Goal: Transaction & Acquisition: Purchase product/service

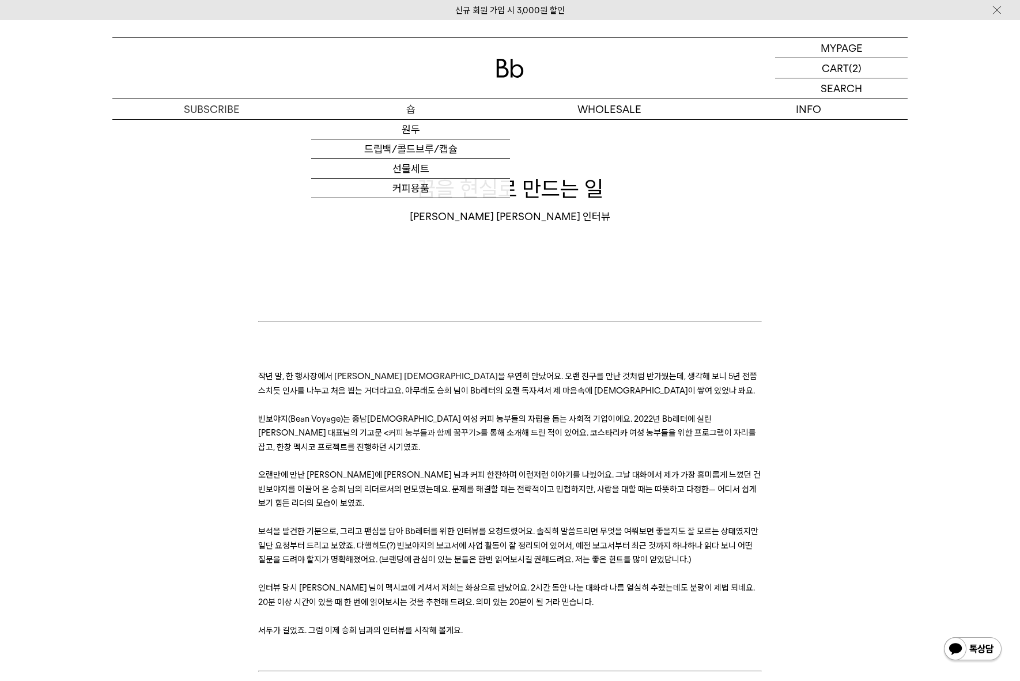
click at [401, 108] on p "숍" at bounding box center [410, 109] width 199 height 20
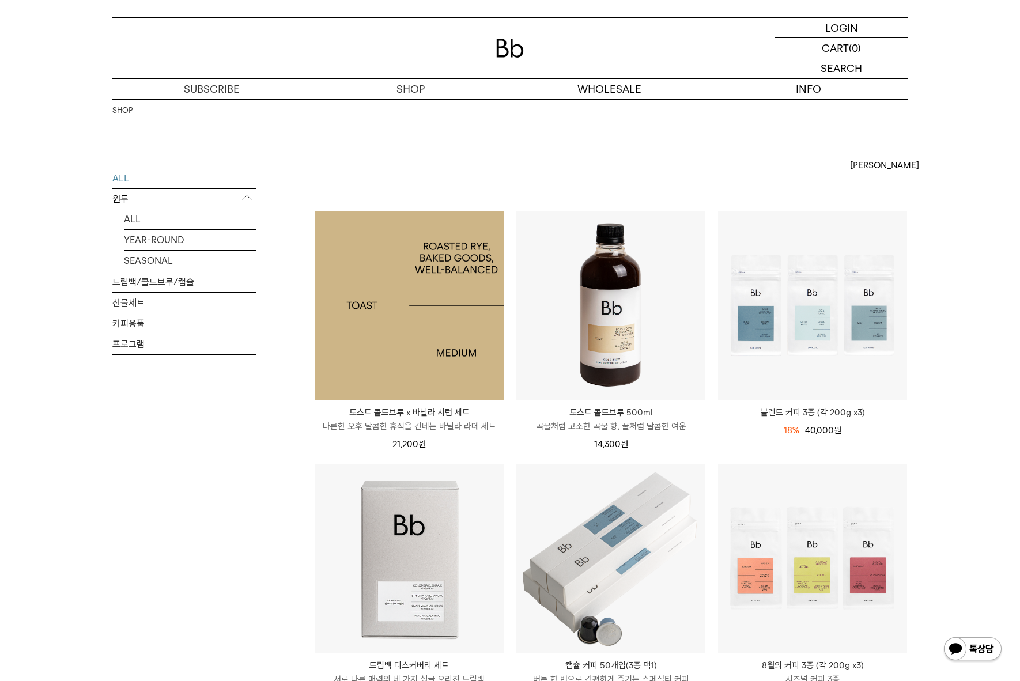
click at [446, 272] on img at bounding box center [409, 305] width 189 height 189
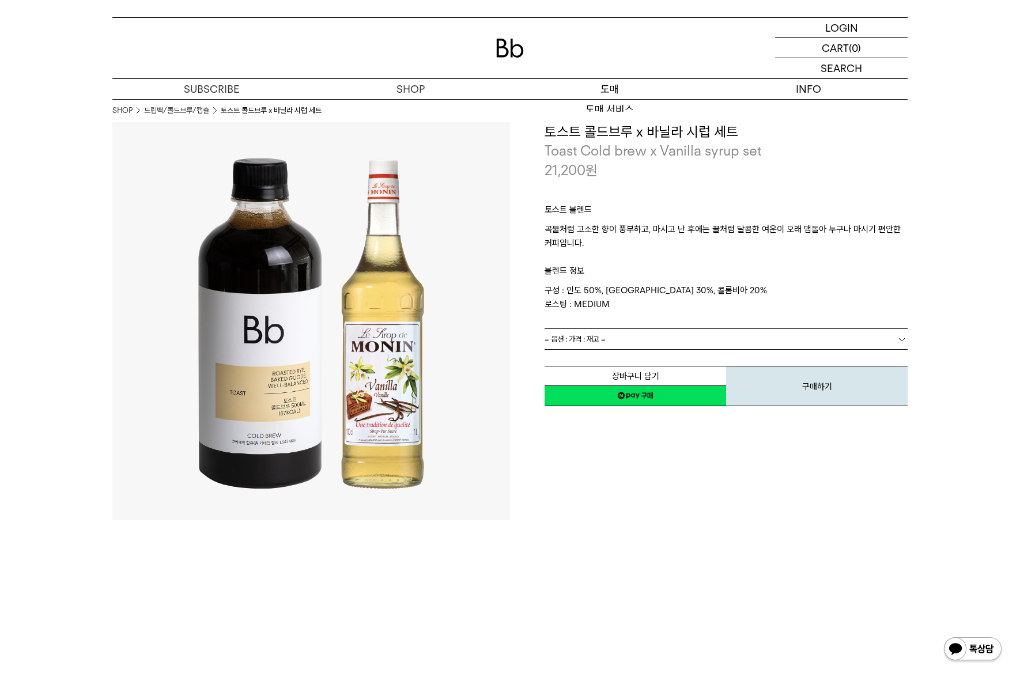
click at [594, 86] on p "도매" at bounding box center [609, 89] width 199 height 20
click at [405, 90] on p "숍" at bounding box center [410, 89] width 199 height 20
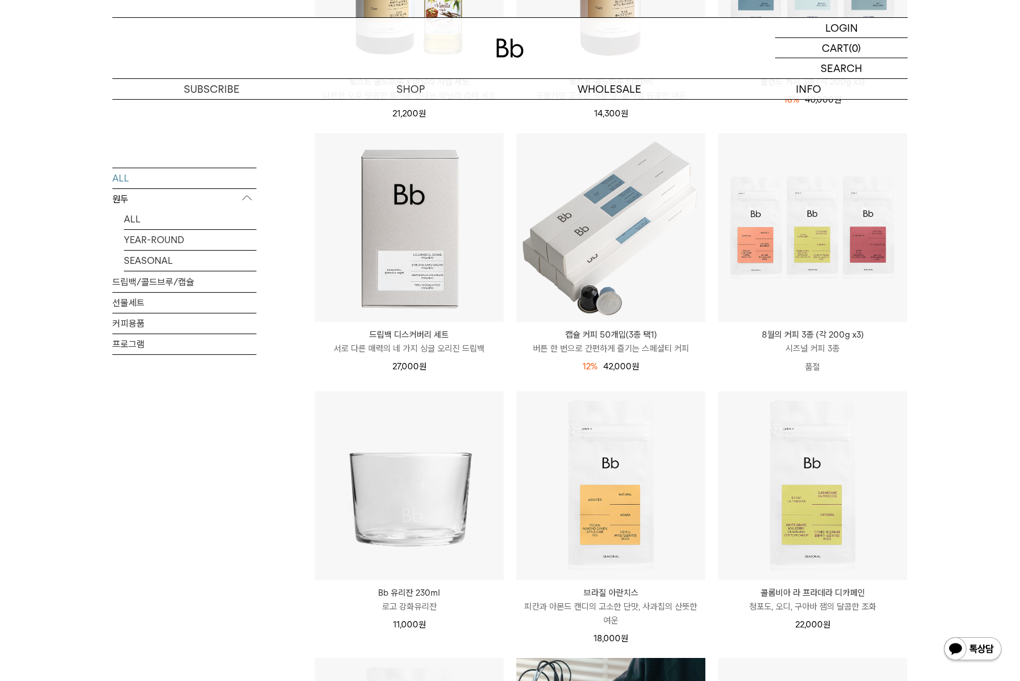
scroll to position [380, 0]
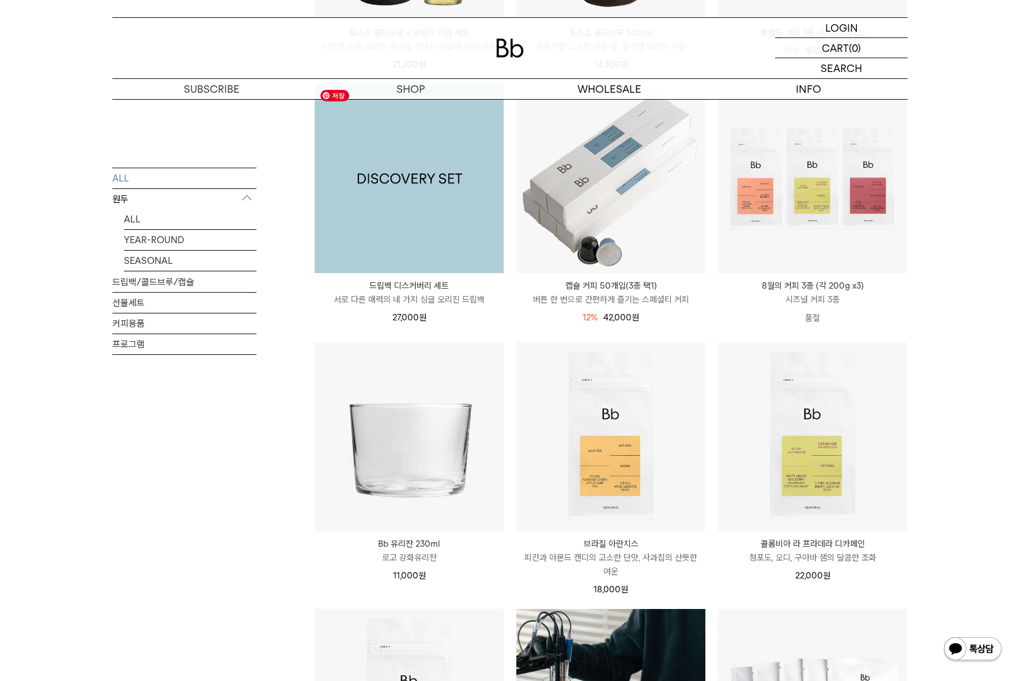
click at [441, 191] on img at bounding box center [409, 178] width 189 height 189
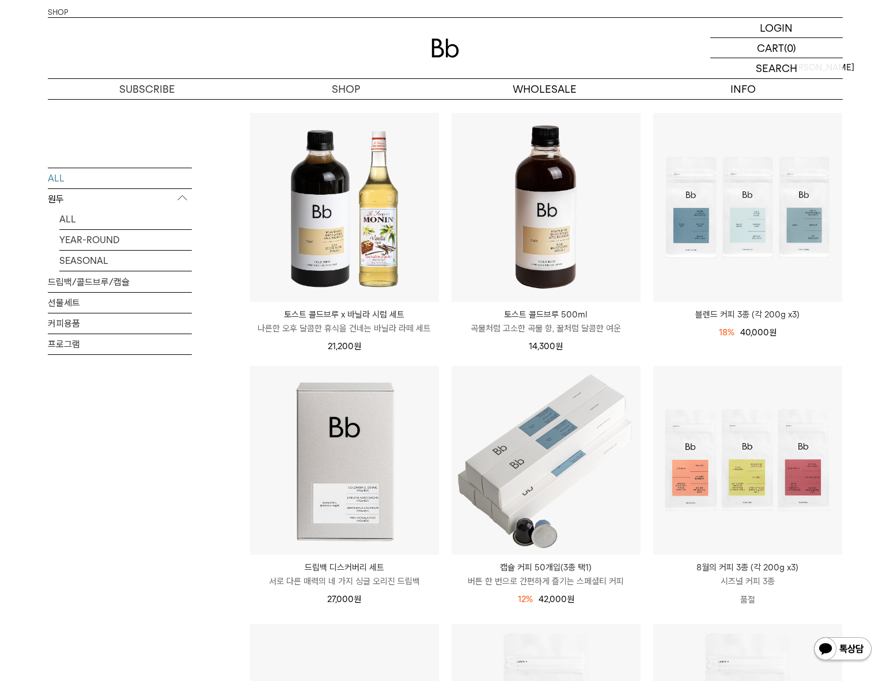
scroll to position [103, 0]
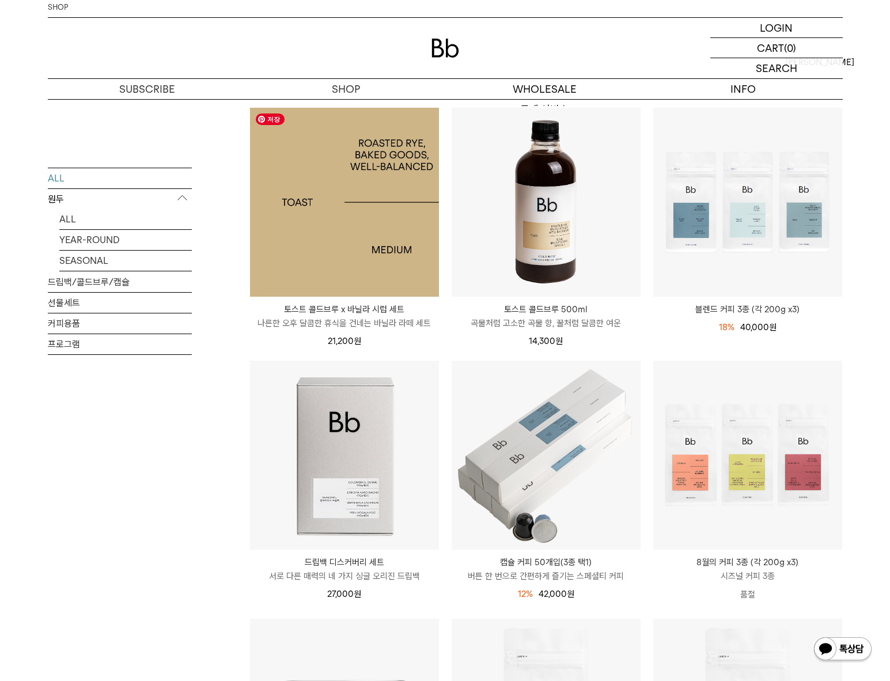
click at [369, 217] on img at bounding box center [344, 202] width 189 height 189
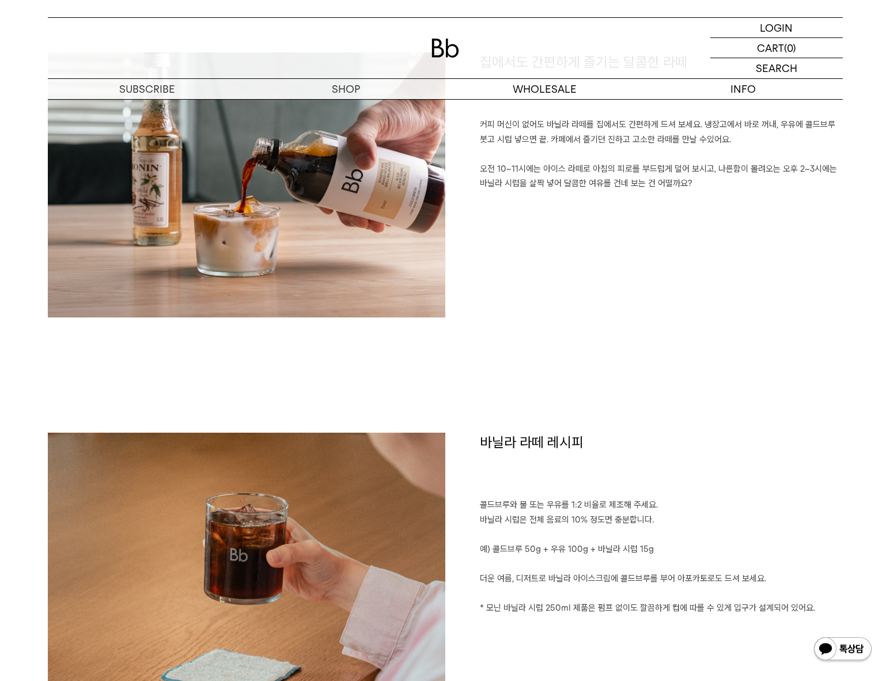
scroll to position [903, 0]
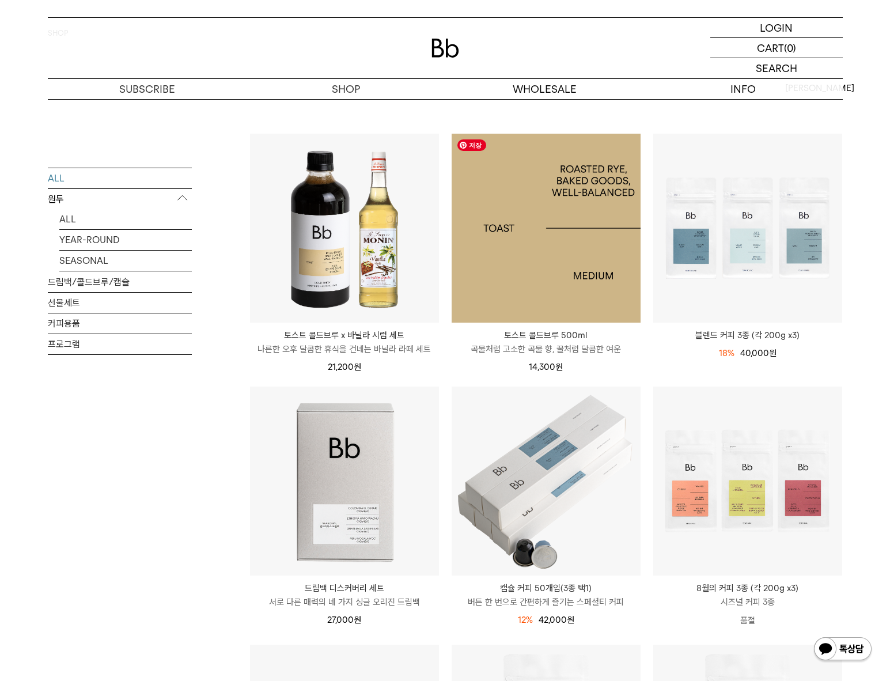
scroll to position [67, 0]
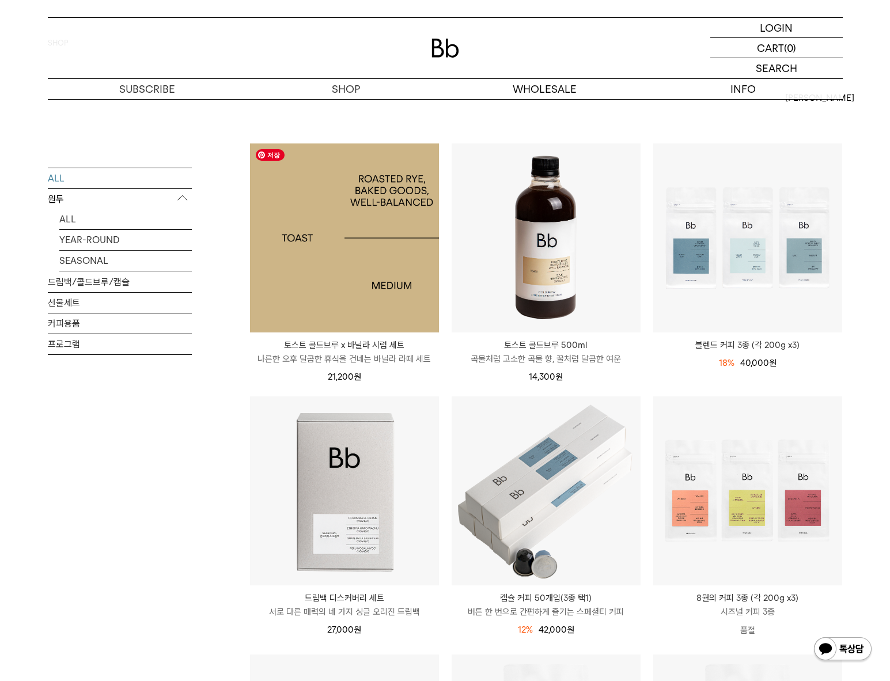
click at [380, 258] on img at bounding box center [344, 238] width 189 height 189
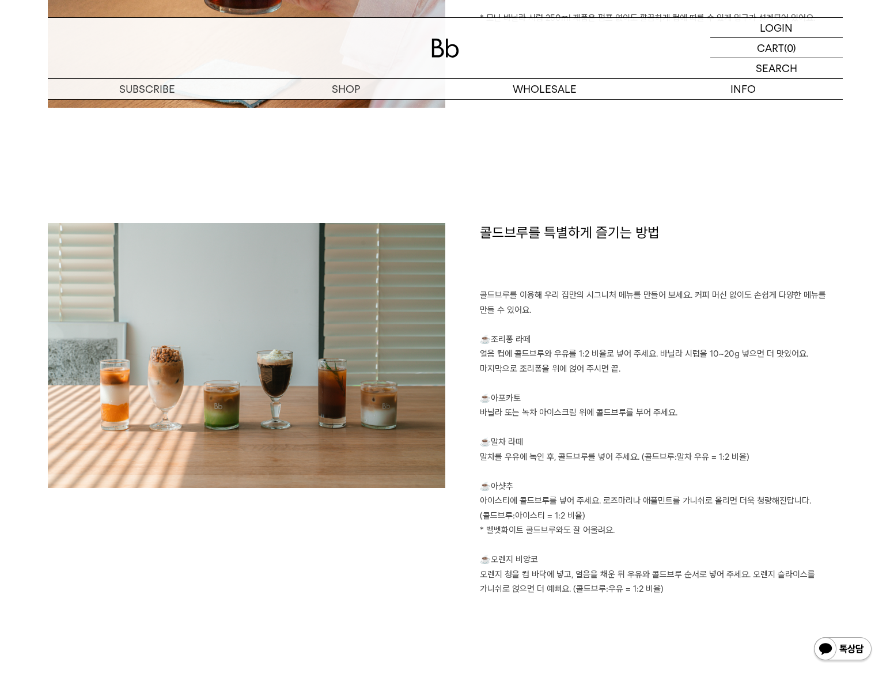
scroll to position [1193, 0]
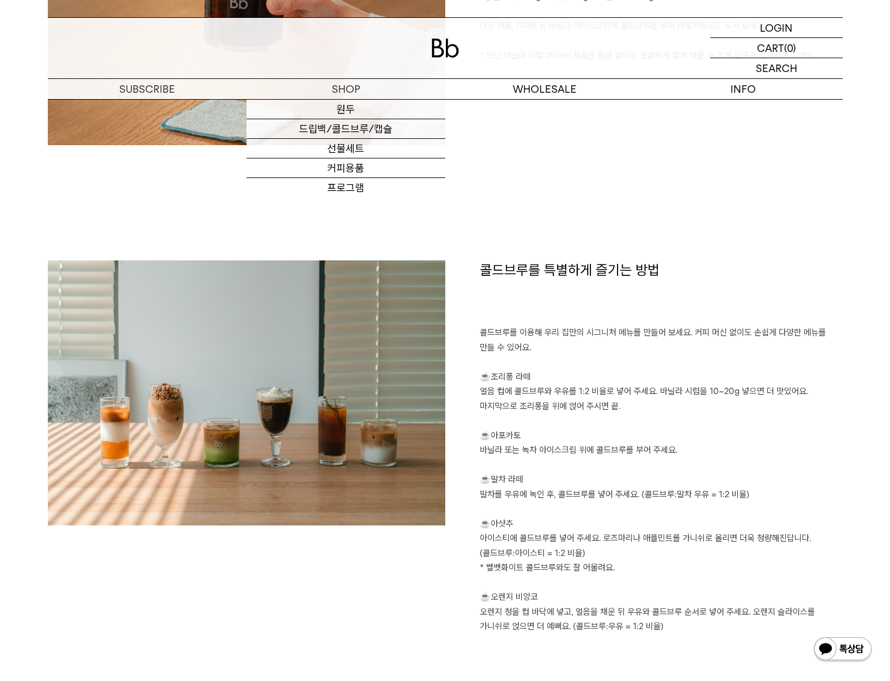
click at [447, 59] on div at bounding box center [445, 48] width 795 height 61
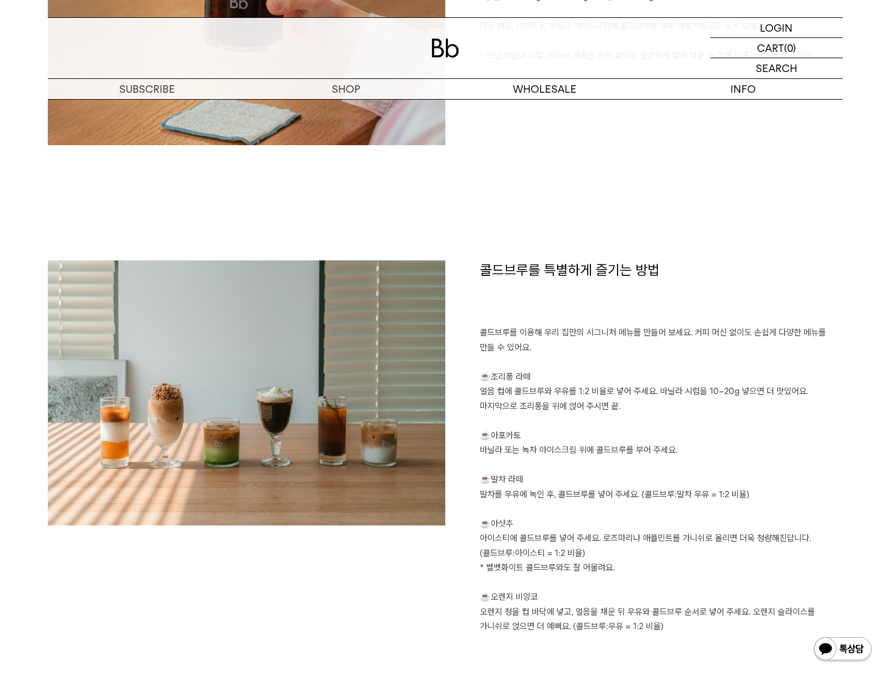
click at [448, 51] on img at bounding box center [446, 48] width 28 height 19
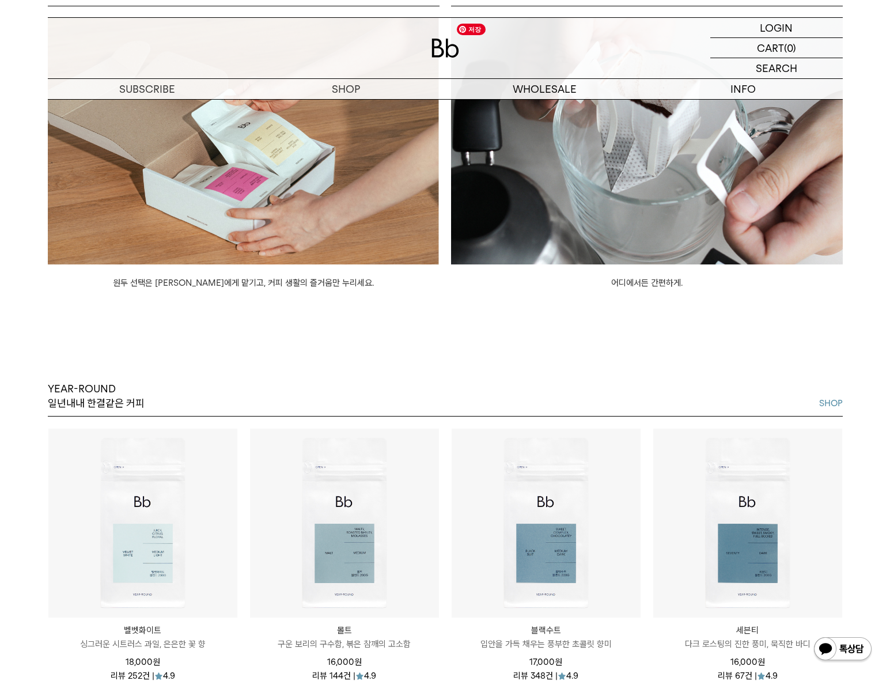
scroll to position [1229, 0]
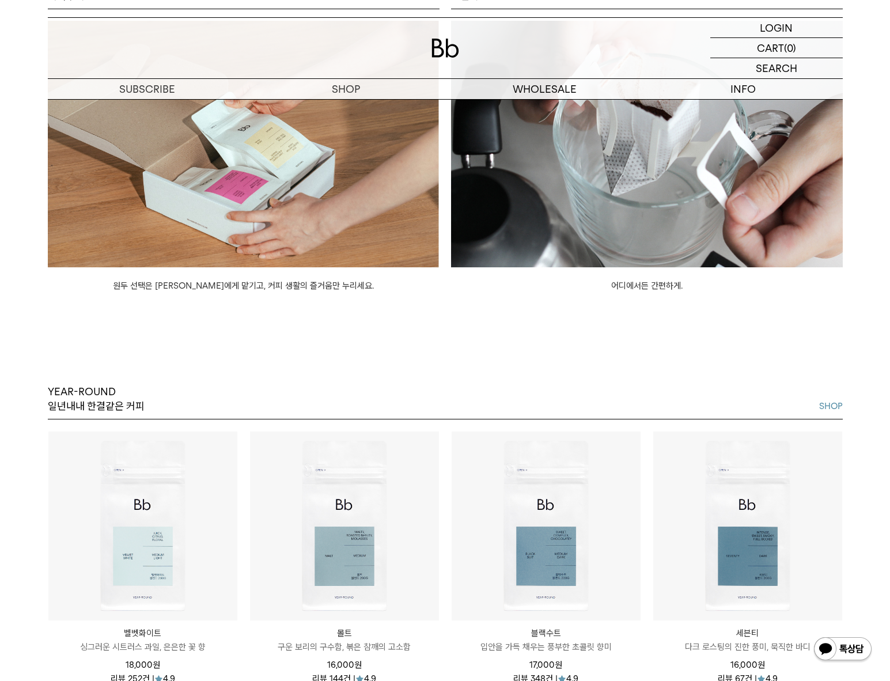
click at [553, 375] on div "YEAR-ROUND 일년내내 한결같은 커피 SHOP 벨벳화이트 Velvet White 싱그러운 시트러스 과일, 은은한 꽃 향 18,000 원 …" at bounding box center [445, 504] width 890 height 422
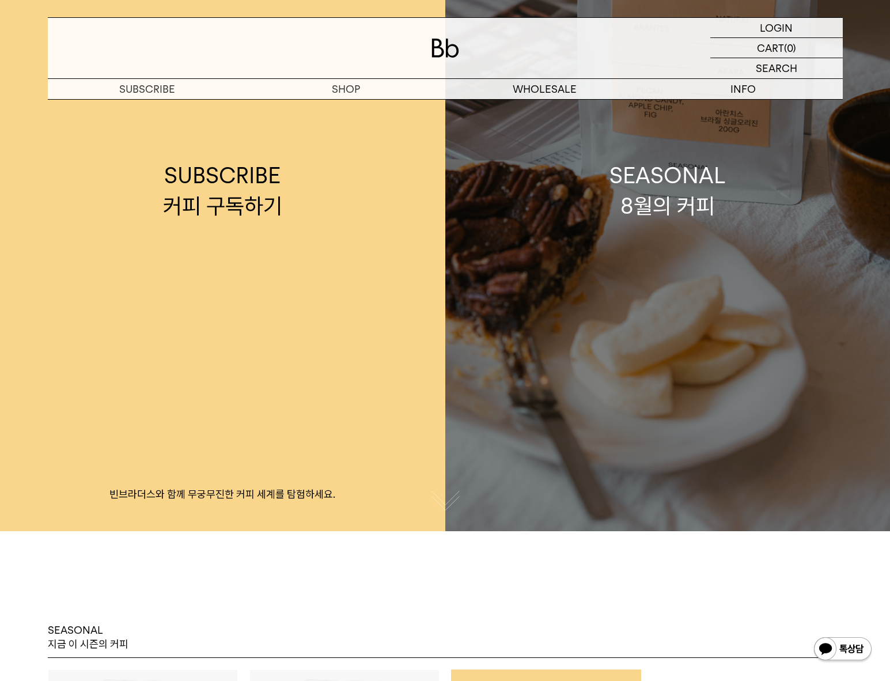
scroll to position [138, 0]
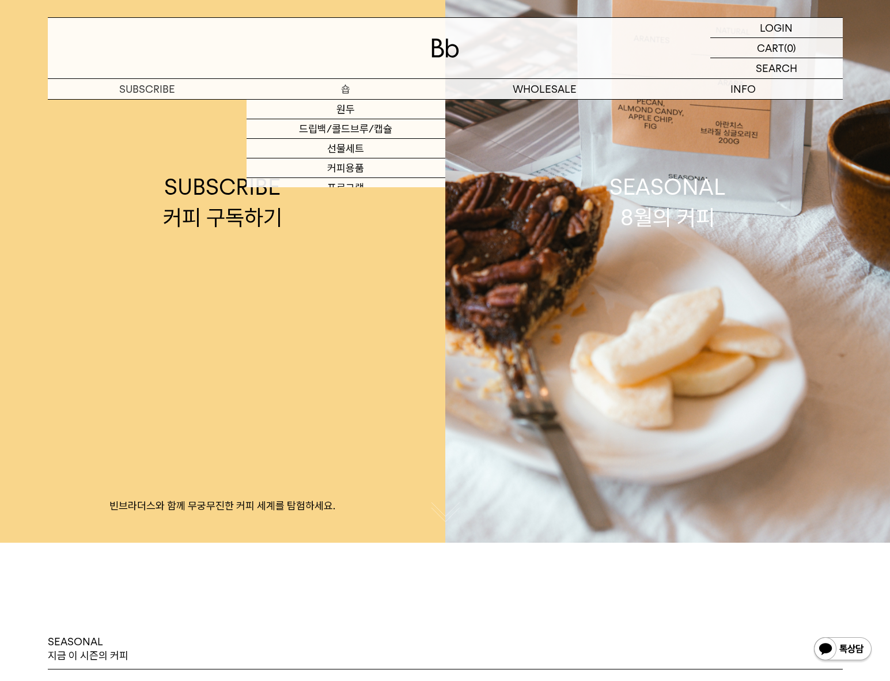
click at [335, 93] on p "숍" at bounding box center [346, 89] width 199 height 20
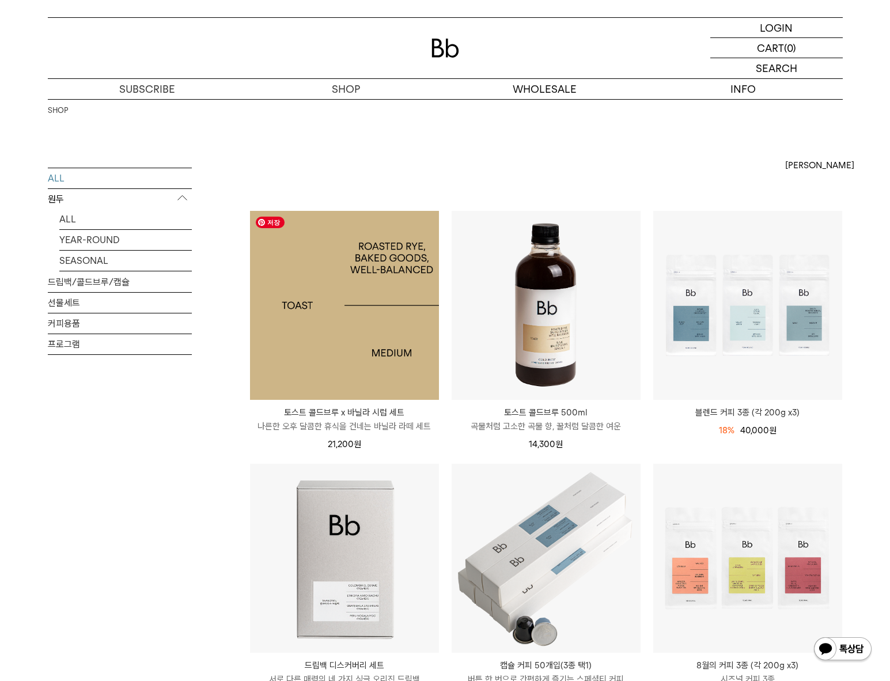
click at [357, 296] on img at bounding box center [344, 305] width 189 height 189
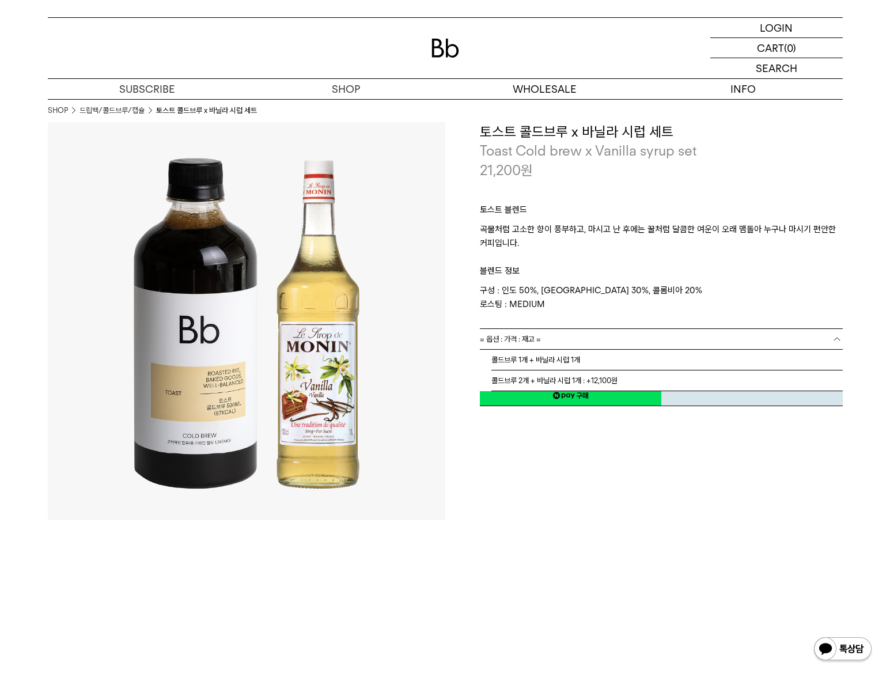
click at [554, 331] on link "= 옵션 : 가격 : 재고 =" at bounding box center [661, 339] width 363 height 20
click at [646, 281] on p "블렌드 정보" at bounding box center [661, 266] width 363 height 33
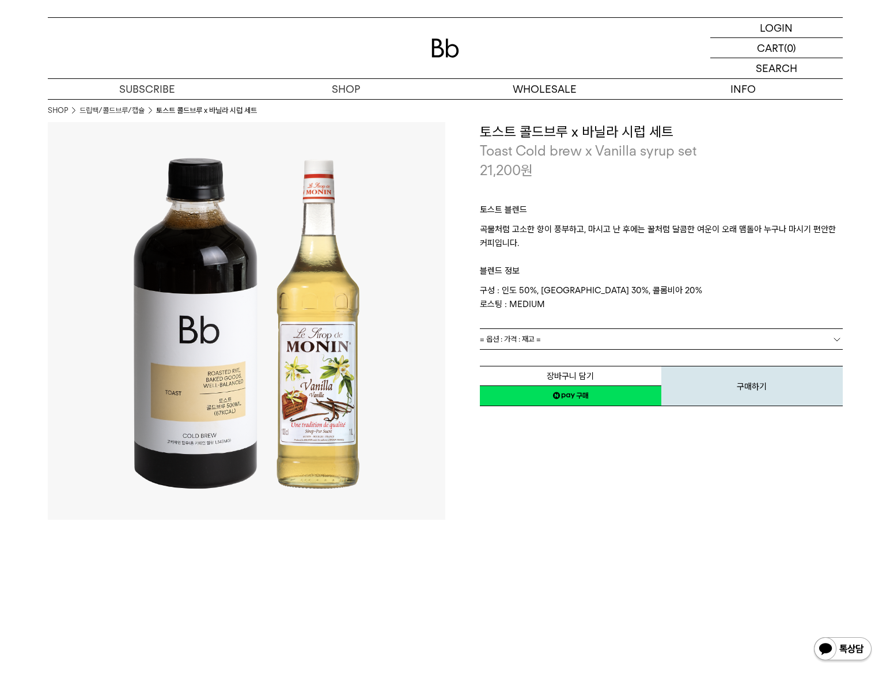
click at [648, 300] on p "구성 : 인도 50%, 브라질 30%, 콜롬비아 20% 로스팅 : MEDIUM" at bounding box center [661, 298] width 363 height 28
click at [761, 455] on div "**********" at bounding box center [645, 321] width 398 height 398
click at [792, 243] on p "곡물처럼 고소한 향이 풍부하고, 마시고 난 후에는 꿀처럼 달콤한 여운이 오래 맴돌아 누구나 마시기 편안한 커피입니다." at bounding box center [661, 236] width 363 height 28
click at [772, 256] on p "블렌드 정보" at bounding box center [661, 266] width 363 height 33
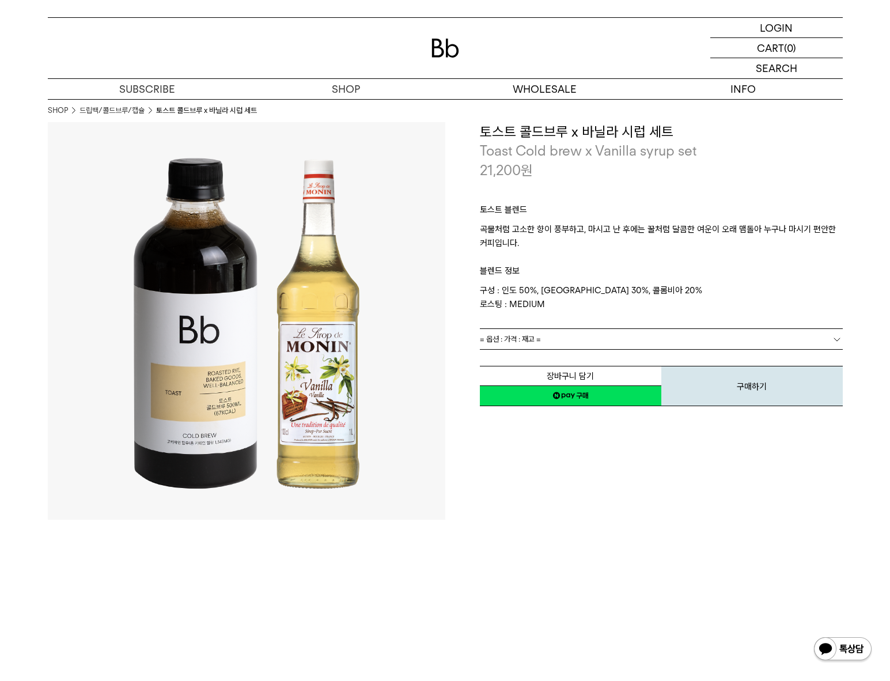
click at [776, 246] on p "곡물처럼 고소한 향이 풍부하고, 마시고 난 후에는 꿀처럼 달콤한 여운이 오래 맴돌아 누구나 마시기 편안한 커피입니다." at bounding box center [661, 236] width 363 height 28
click at [771, 263] on p "블렌드 정보" at bounding box center [661, 266] width 363 height 33
click at [766, 253] on p "블렌드 정보" at bounding box center [661, 266] width 363 height 33
click at [759, 292] on p "구성 : 인도 50%, 브라질 30%, 콜롬비아 20% 로스팅 : MEDIUM" at bounding box center [661, 298] width 363 height 28
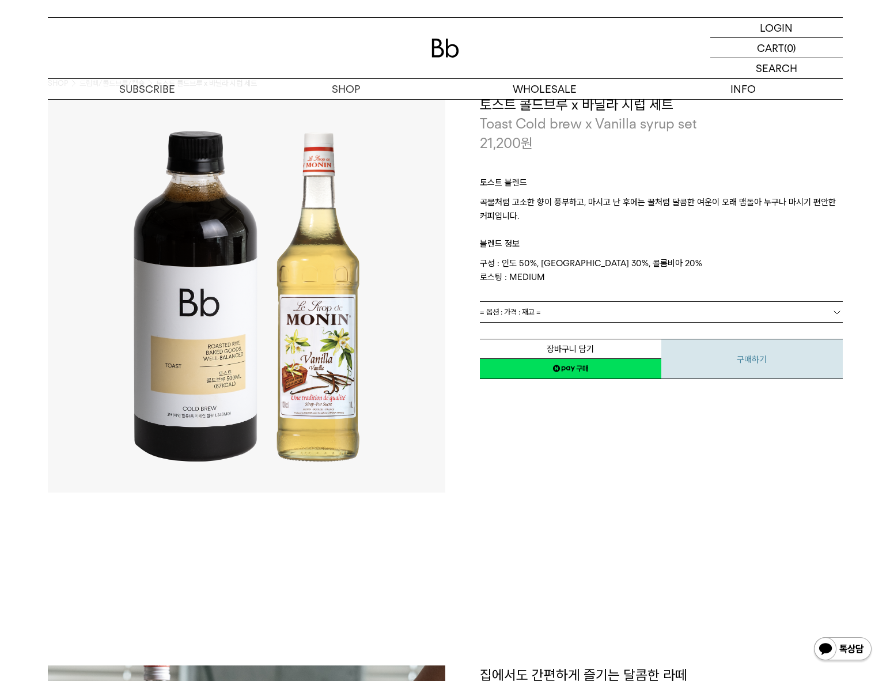
scroll to position [29, 0]
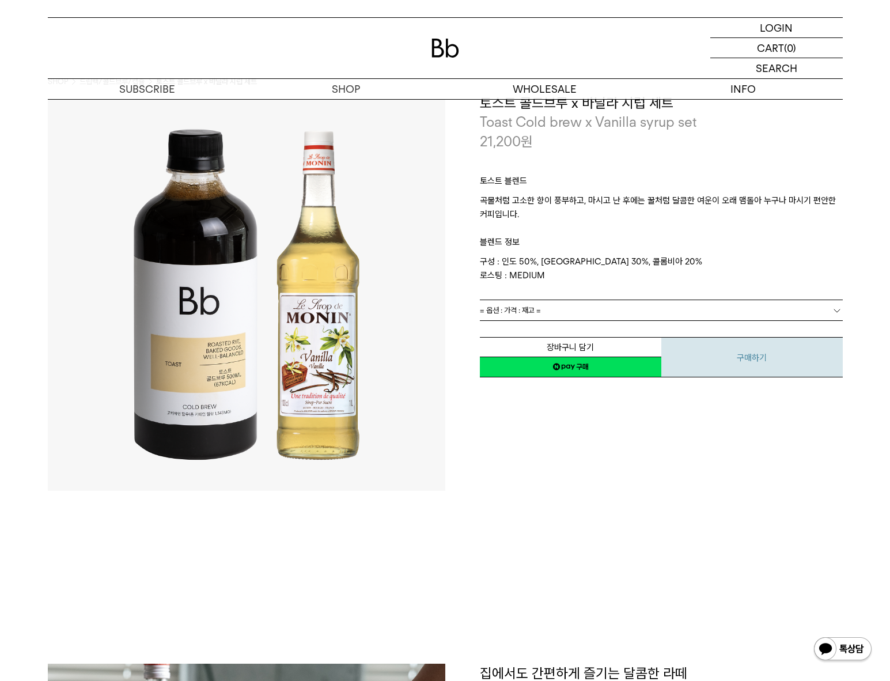
click at [739, 356] on button "구매하기" at bounding box center [753, 357] width 182 height 40
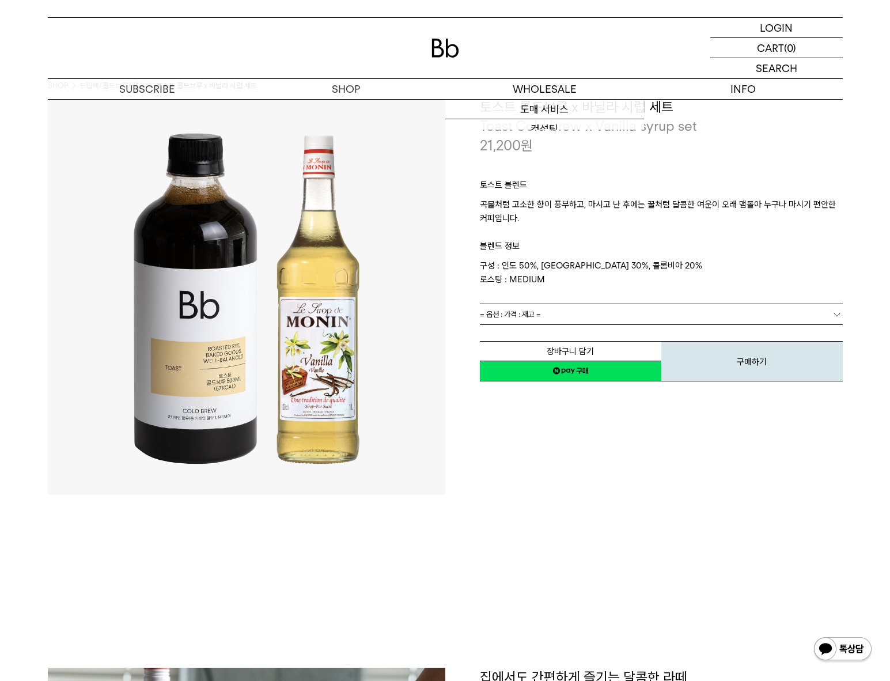
click at [588, 367] on link "네이버페이 구매하기" at bounding box center [571, 371] width 182 height 21
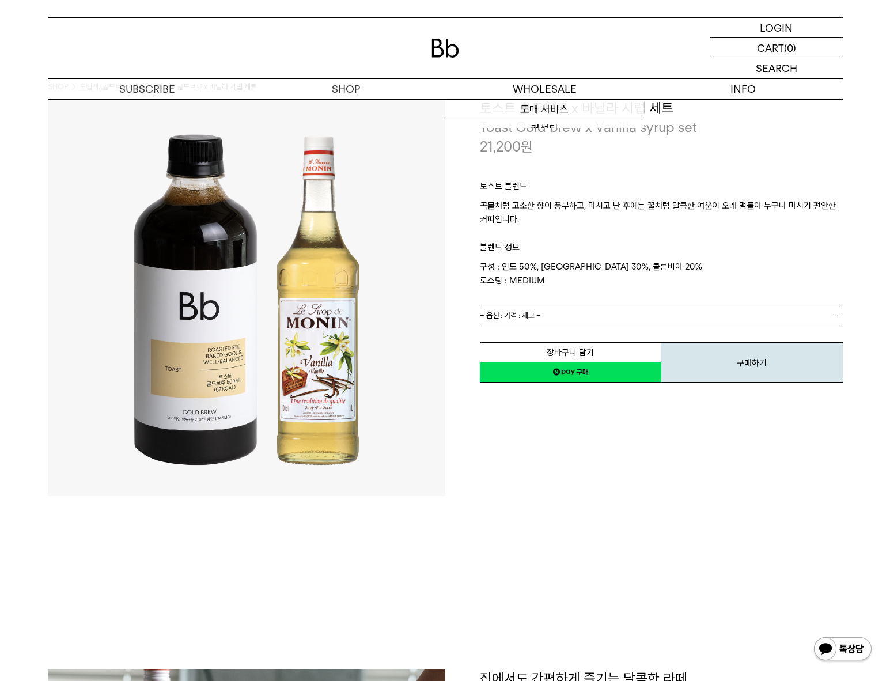
drag, startPoint x: 733, startPoint y: 254, endPoint x: 737, endPoint y: 249, distance: 6.6
click at [733, 254] on p "블렌드 정보" at bounding box center [661, 243] width 363 height 33
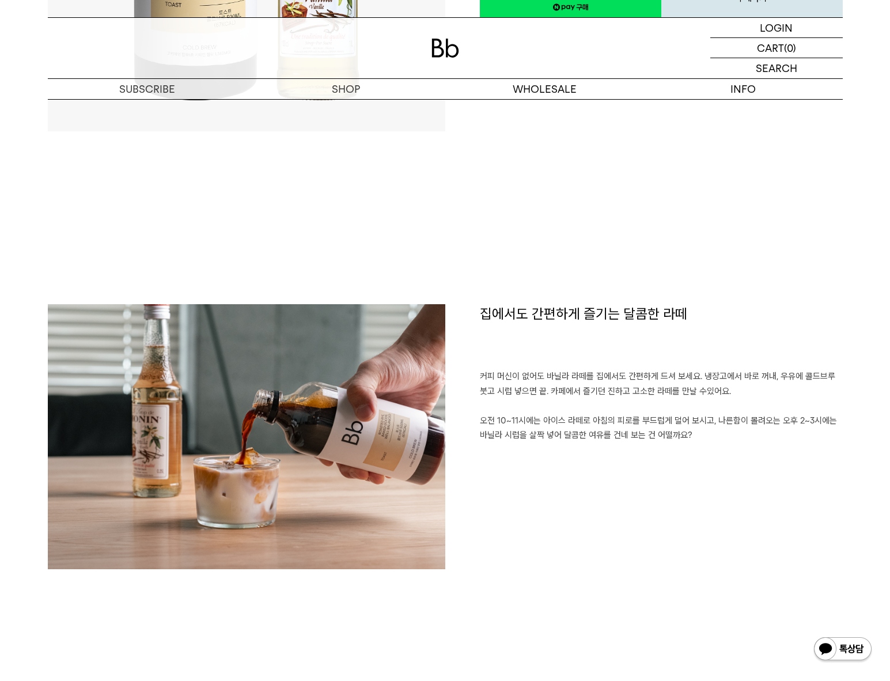
scroll to position [345, 0]
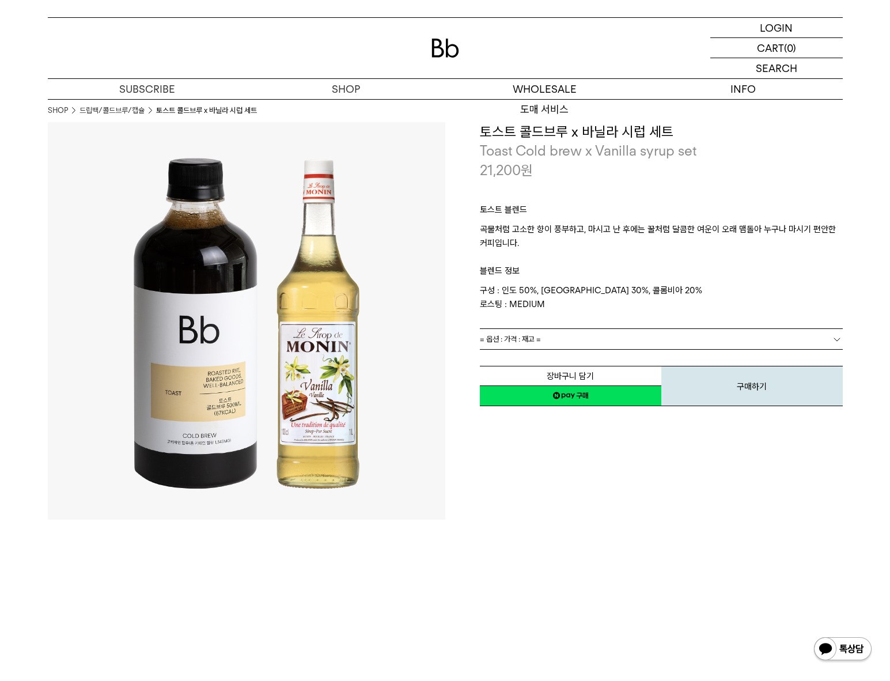
click at [428, 43] on div at bounding box center [445, 48] width 795 height 61
click at [461, 45] on div at bounding box center [445, 48] width 795 height 61
click at [447, 47] on img at bounding box center [446, 48] width 28 height 19
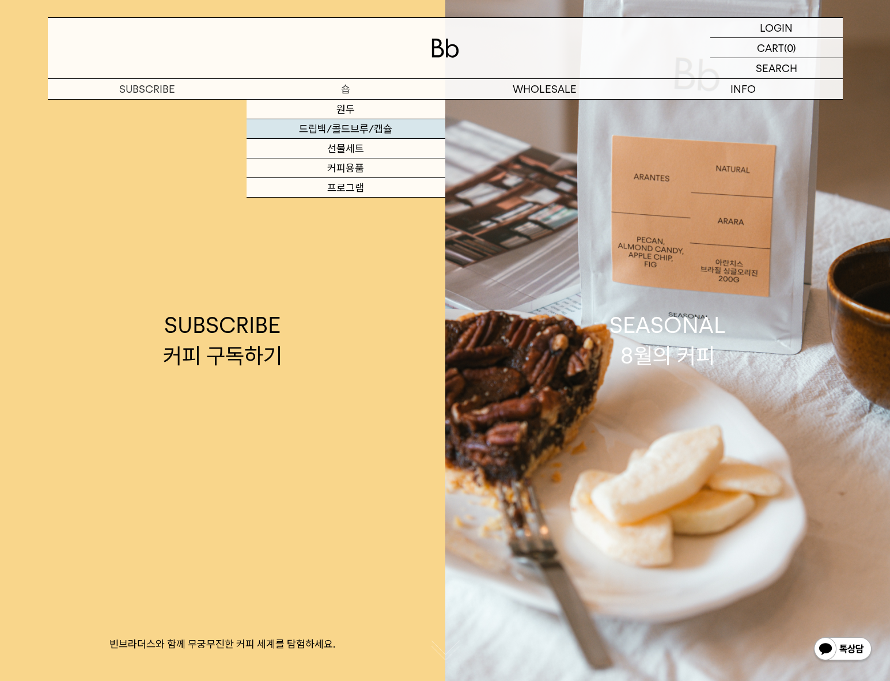
click at [347, 123] on link "드립백/콜드브루/캡슐" at bounding box center [346, 129] width 199 height 20
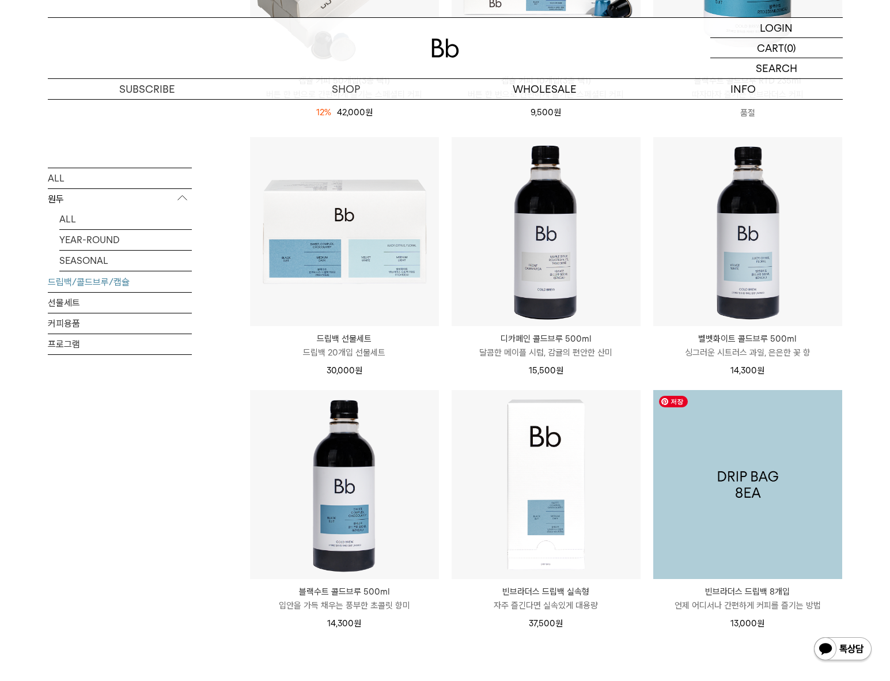
scroll to position [609, 0]
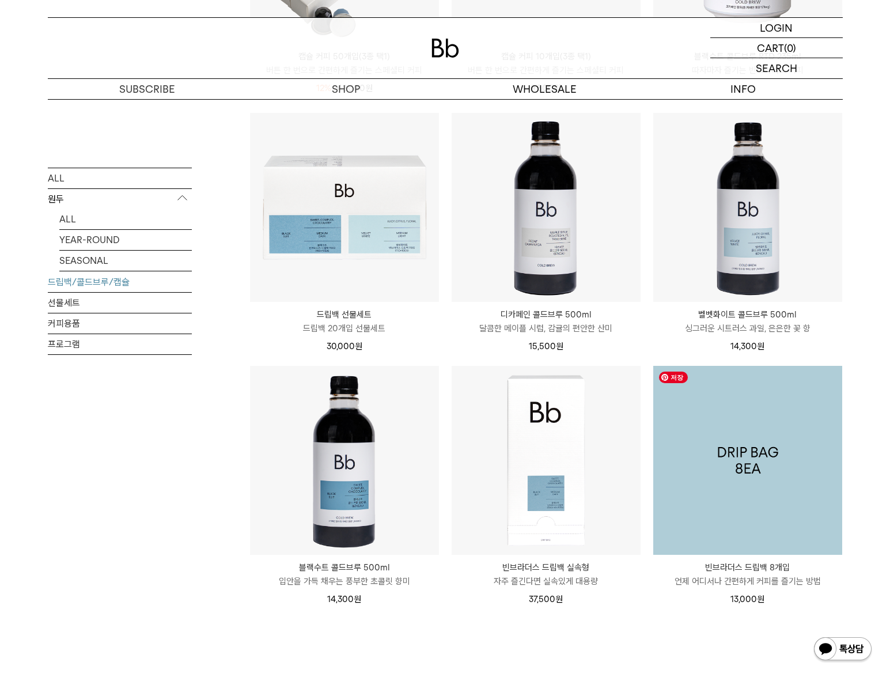
click at [773, 462] on img at bounding box center [748, 460] width 189 height 189
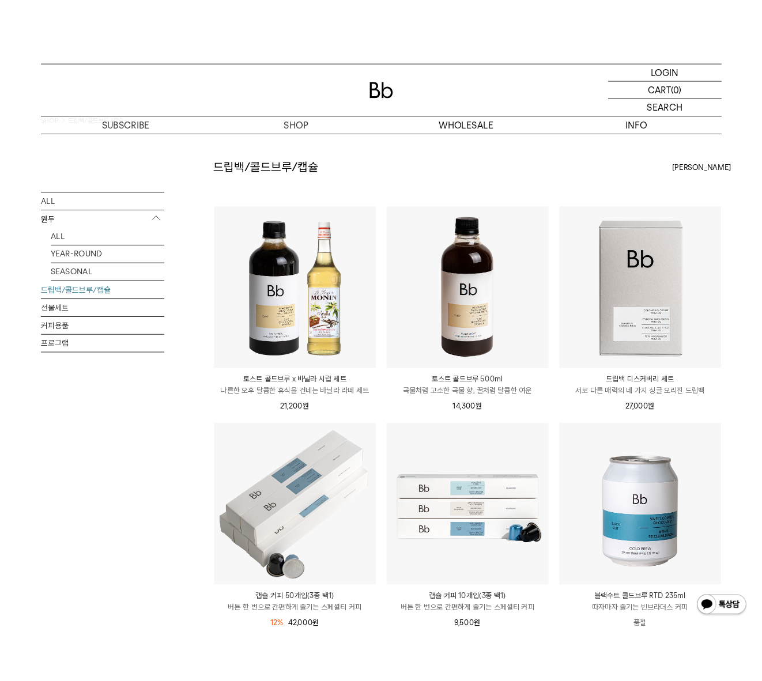
scroll to position [22, 0]
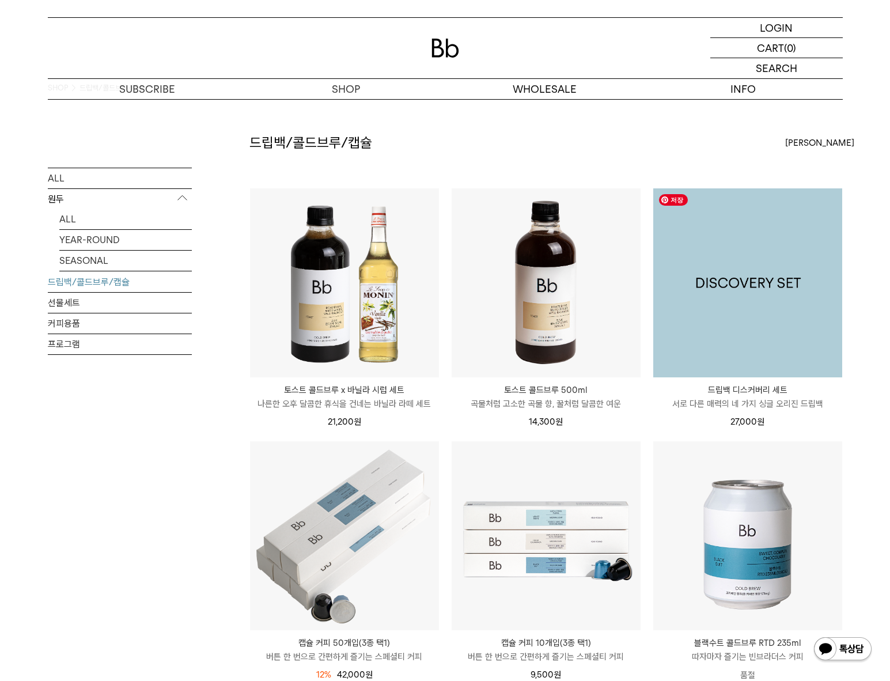
click at [746, 281] on img at bounding box center [748, 282] width 189 height 189
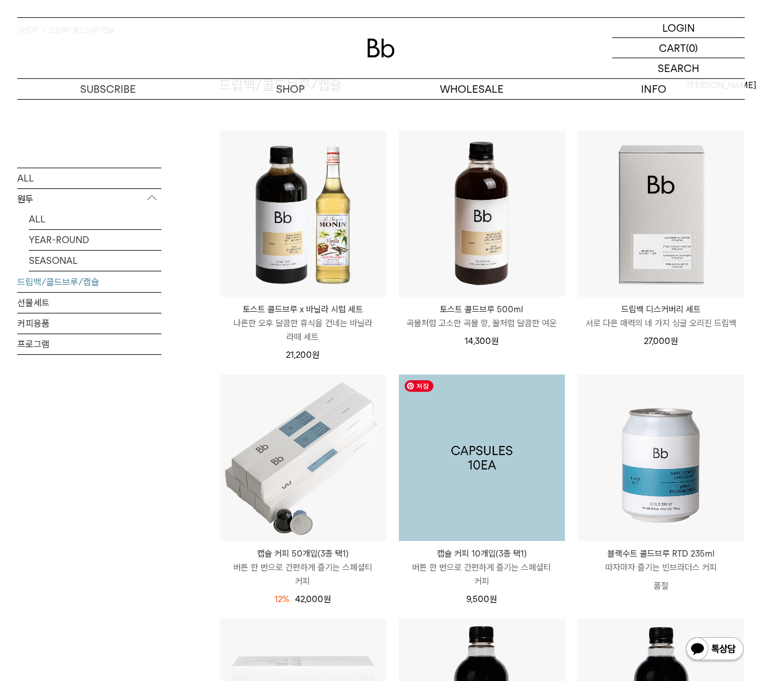
scroll to position [79, 0]
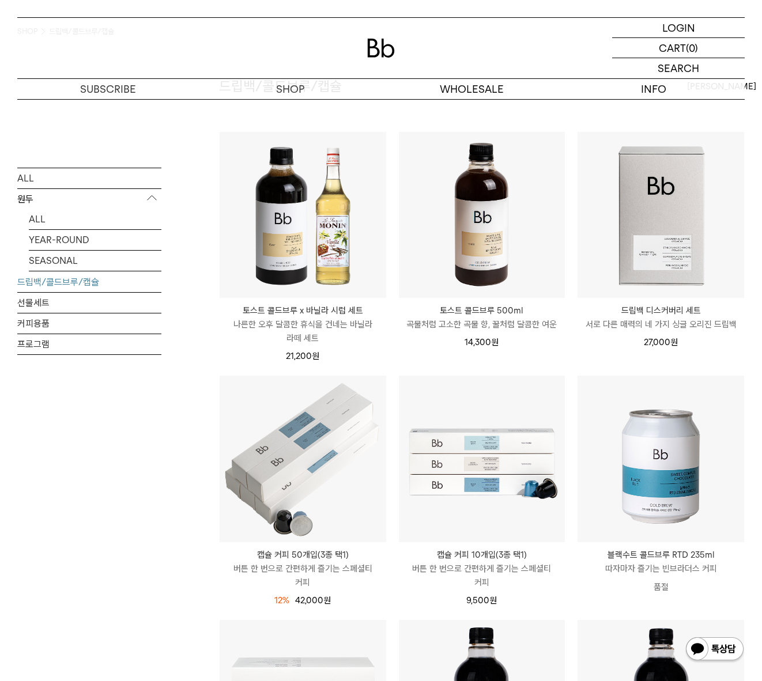
click at [147, 451] on div "ALL 원두 ALL YEAR-ROUND SEASONAL 드립백/콜드브루/캡슐 선물세트 커피용품 프로그램" at bounding box center [89, 312] width 144 height 291
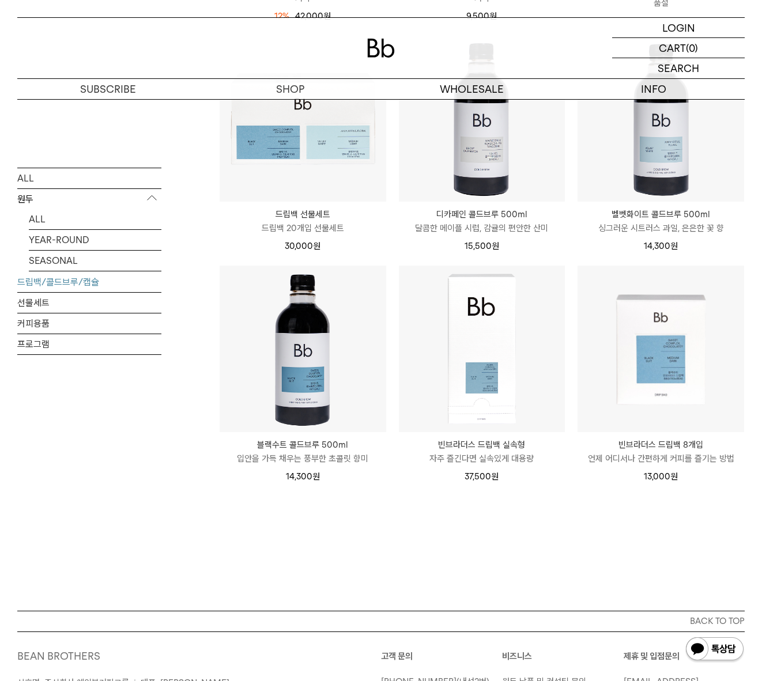
scroll to position [0, 0]
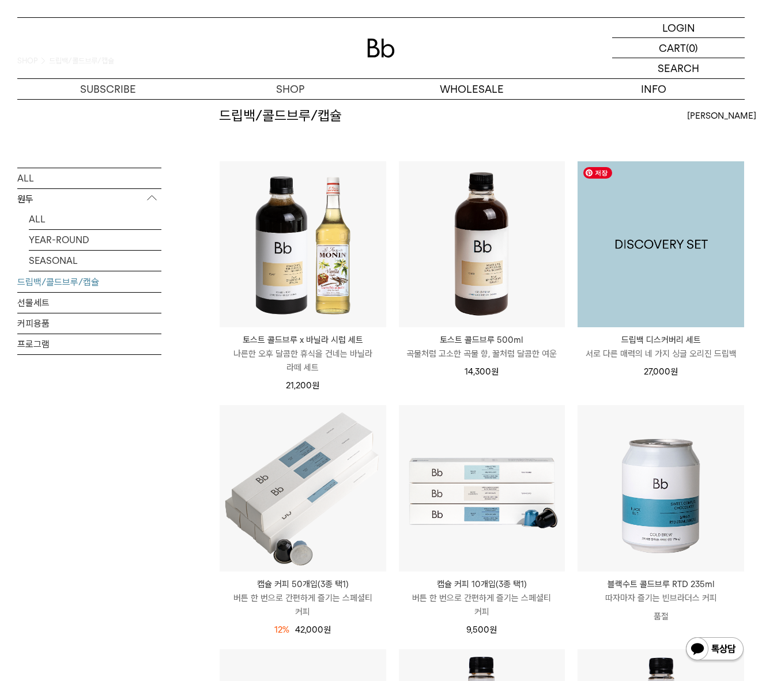
scroll to position [47, 0]
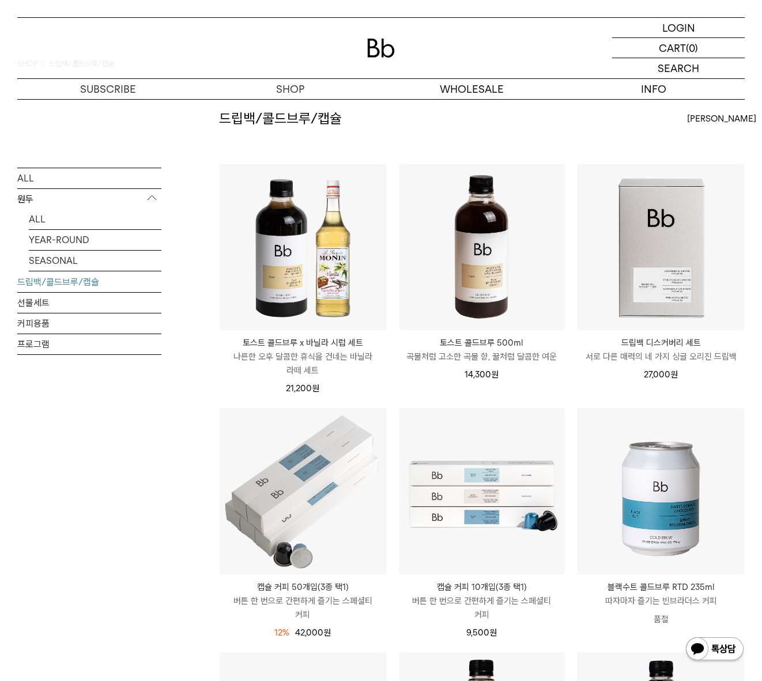
click at [88, 471] on div "ALL 원두 ALL YEAR-ROUND SEASONAL 드립백/콜드브루/캡슐 선물세트 커피용품 프로그램" at bounding box center [89, 668] width 144 height 1120
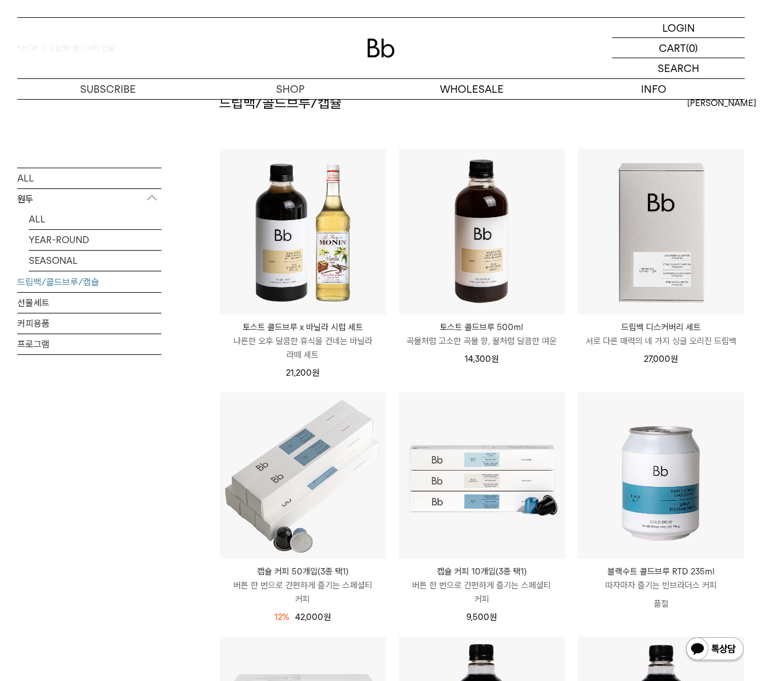
scroll to position [63, 0]
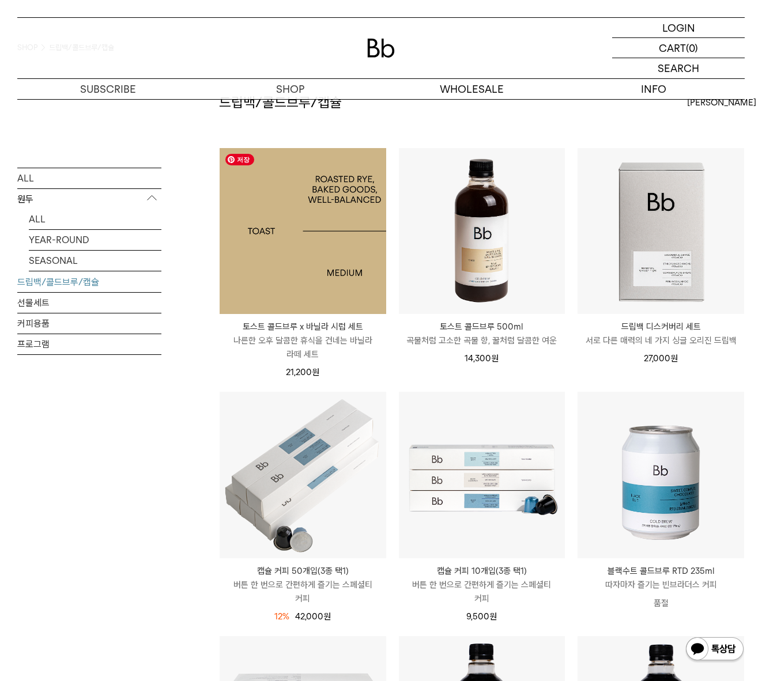
click at [360, 262] on img at bounding box center [303, 231] width 167 height 167
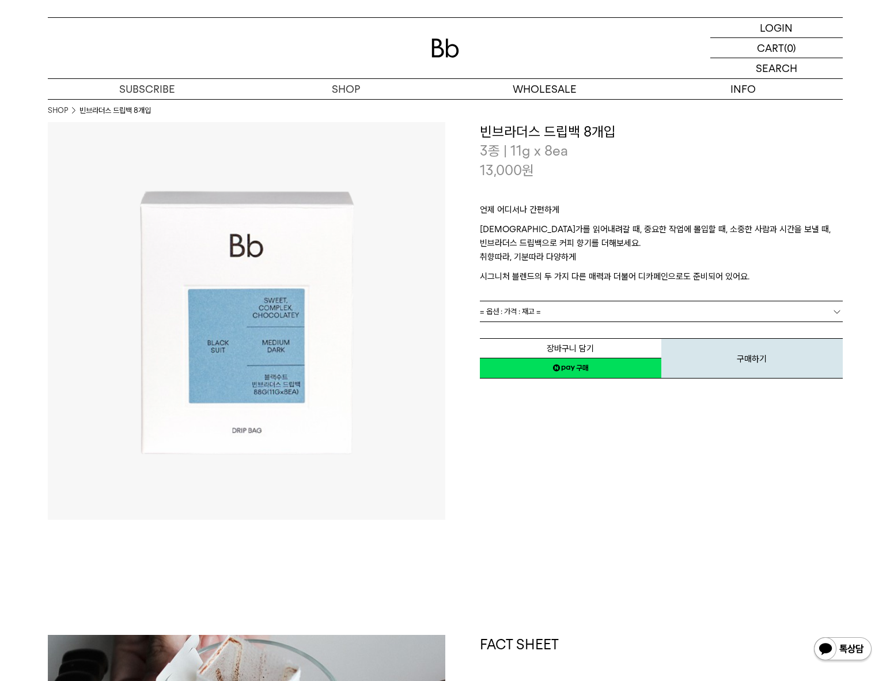
scroll to position [2, 0]
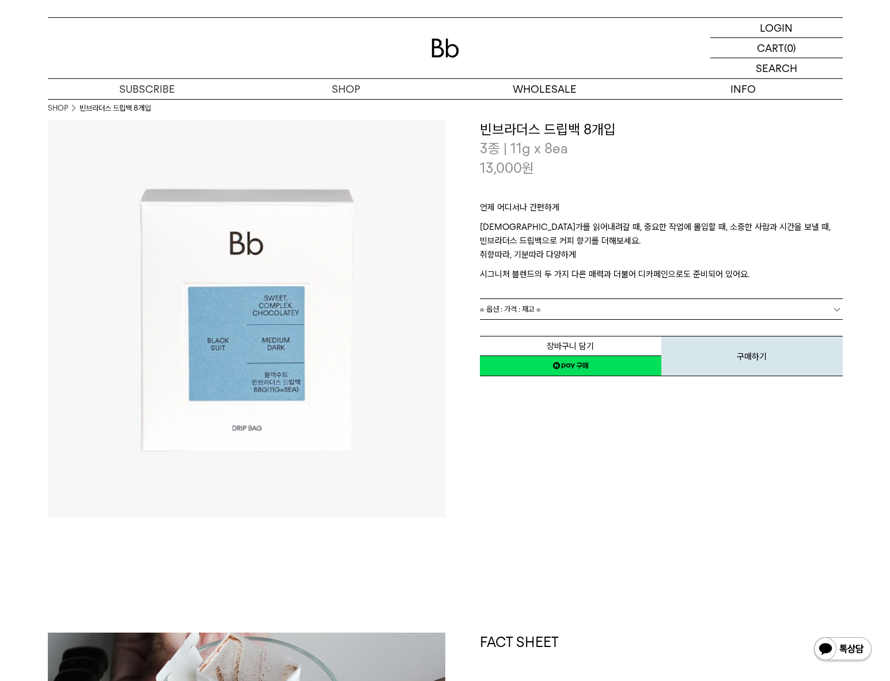
click at [670, 300] on link "= 옵션 : 가격 : 재고 =" at bounding box center [661, 309] width 363 height 20
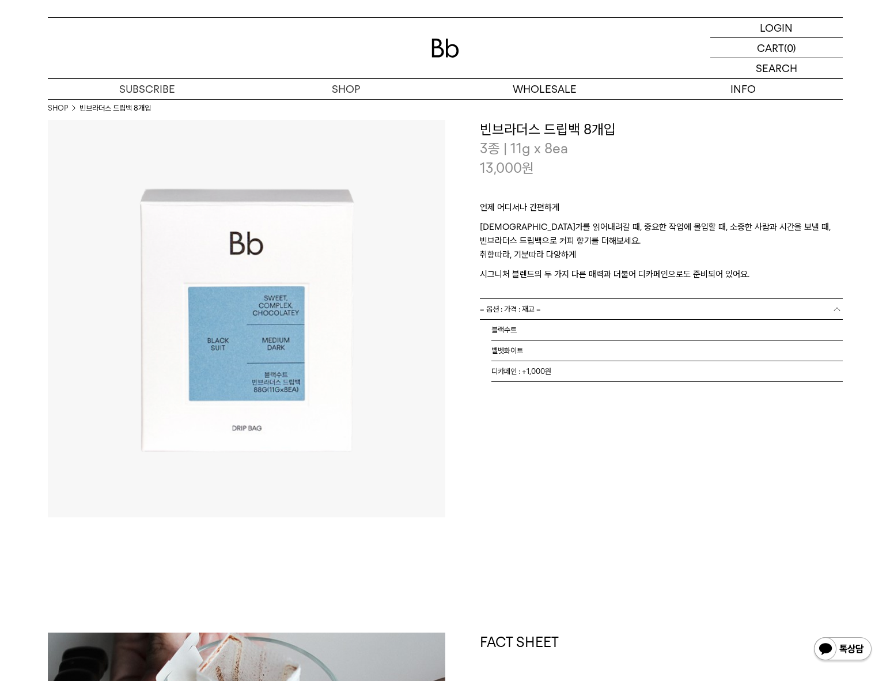
click at [743, 235] on p "[DEMOGRAPHIC_DATA]가를 읽어내려갈 때, 중요한 작업에 몰입할 때, 소중한 사람과 시간을 보낼 때, 빈브라더스 드립백으로 커피 향…" at bounding box center [661, 234] width 363 height 28
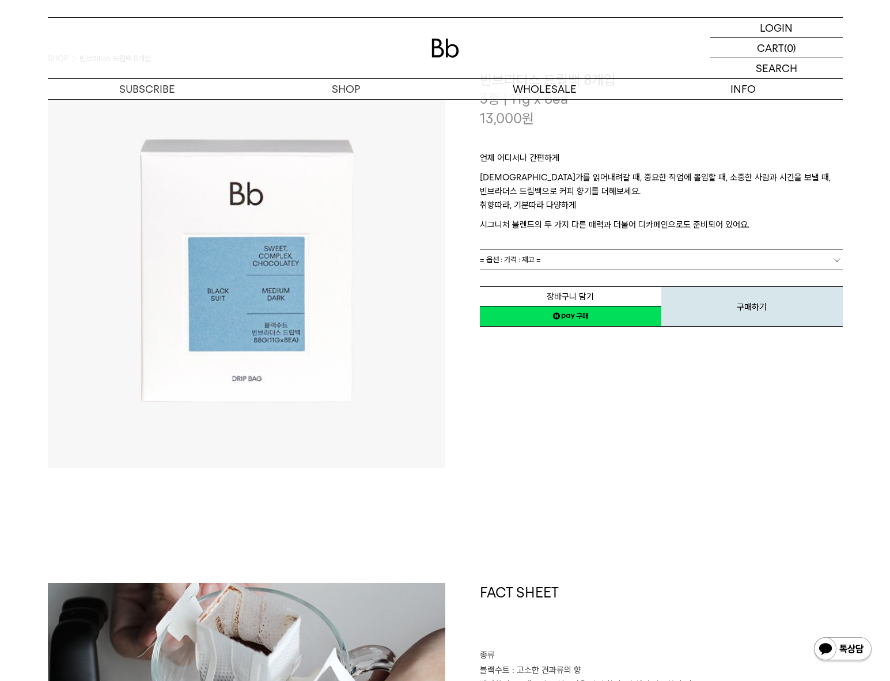
scroll to position [61, 0]
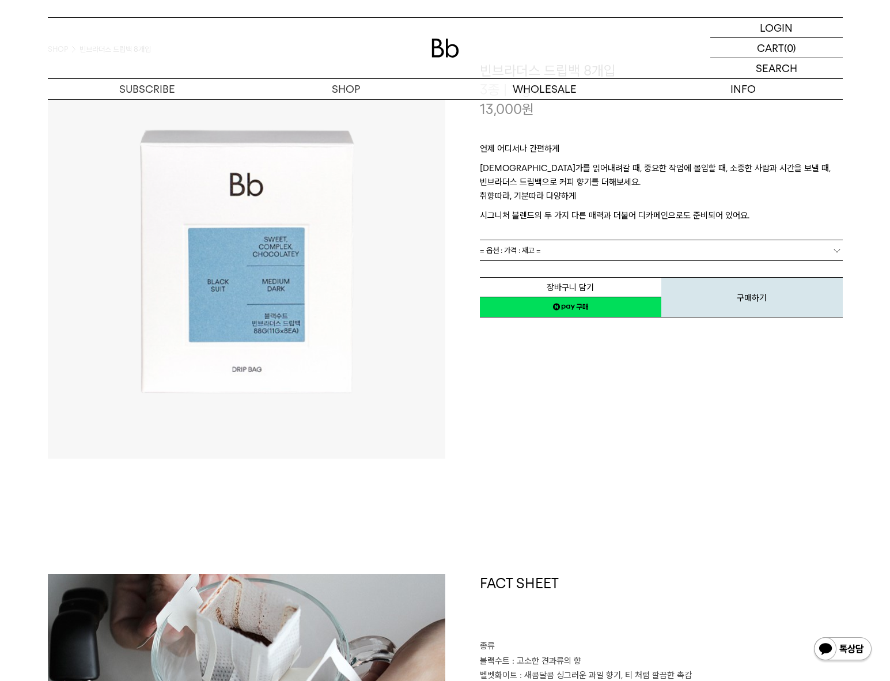
click at [725, 251] on link "= 옵션 : 가격 : 재고 =" at bounding box center [661, 250] width 363 height 20
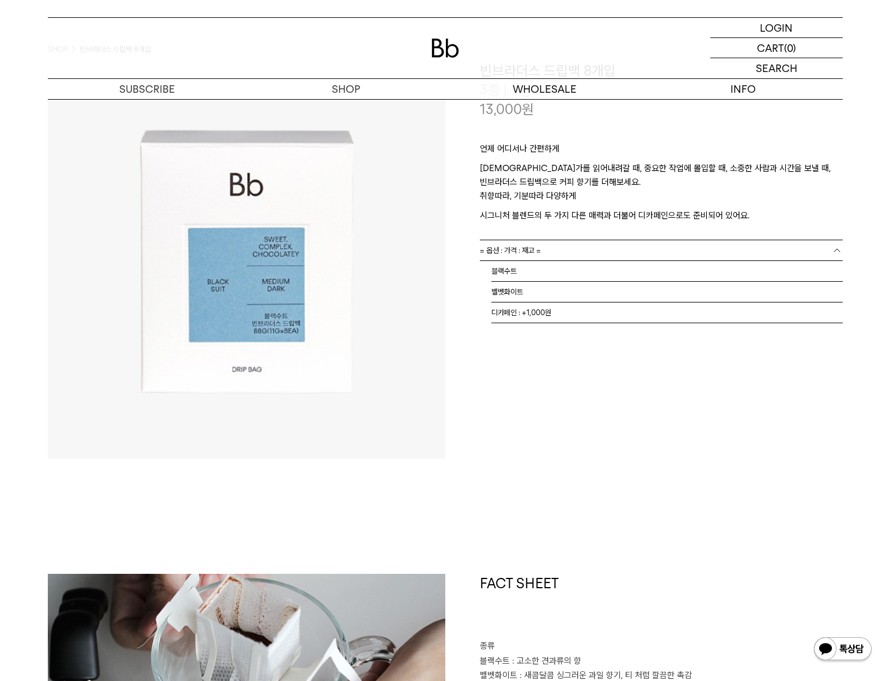
drag, startPoint x: 722, startPoint y: 432, endPoint x: 716, endPoint y: 214, distance: 217.4
click at [722, 429] on div "**********" at bounding box center [645, 260] width 398 height 398
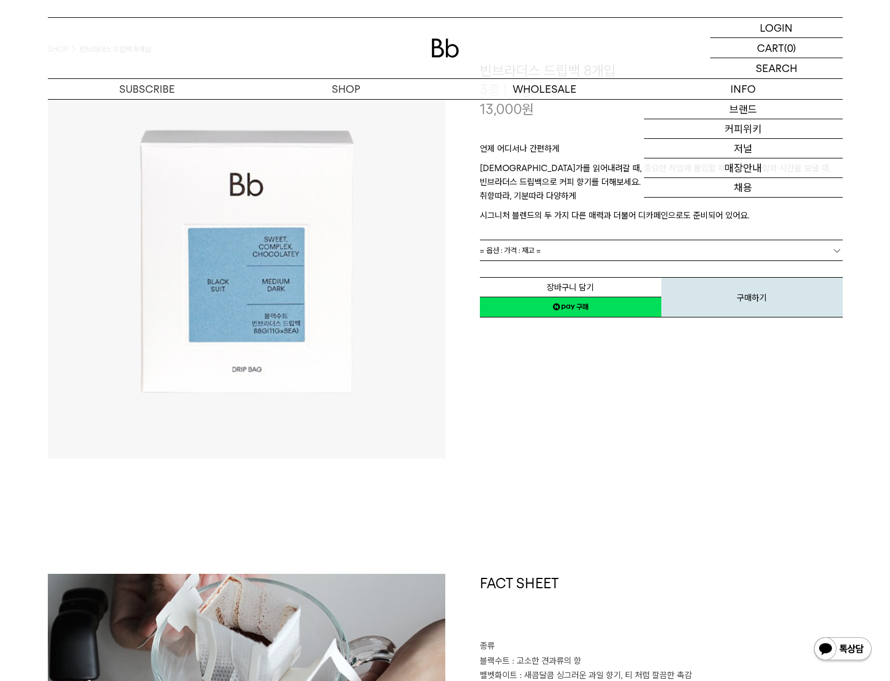
scroll to position [0, 0]
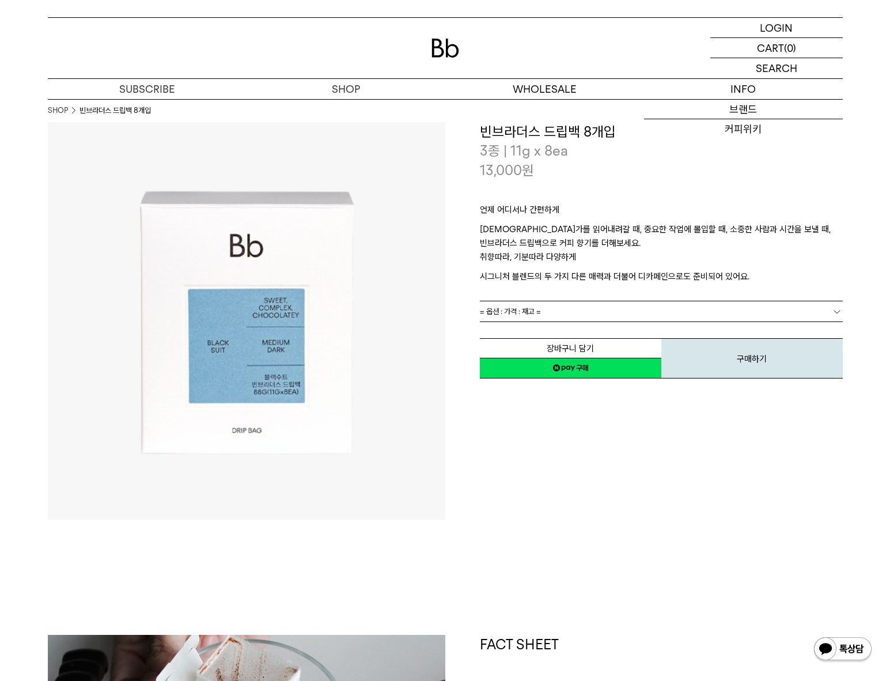
click at [681, 167] on link "매장안내" at bounding box center [743, 168] width 199 height 20
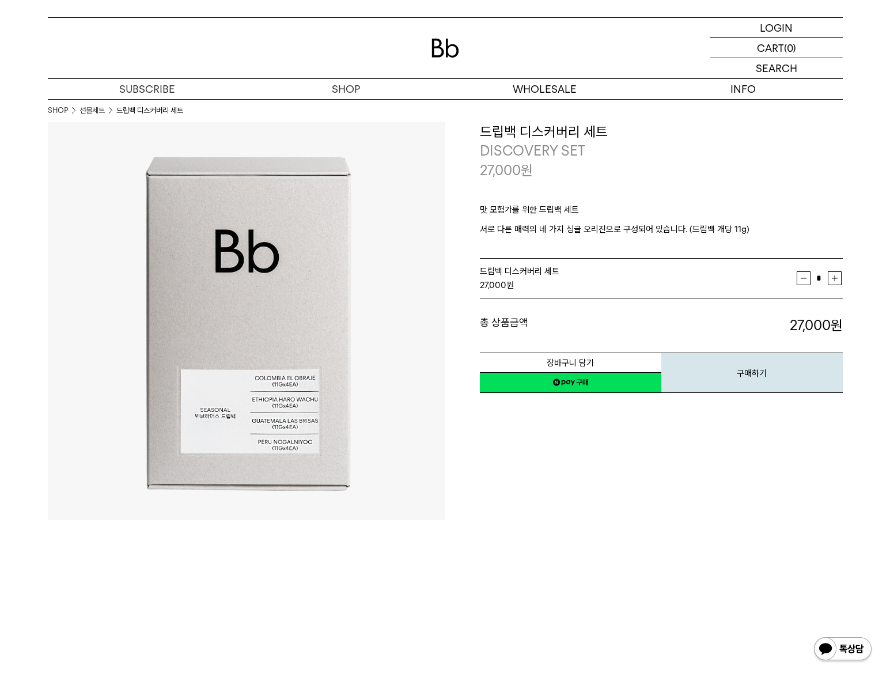
click at [686, 481] on div "**********" at bounding box center [645, 321] width 398 height 398
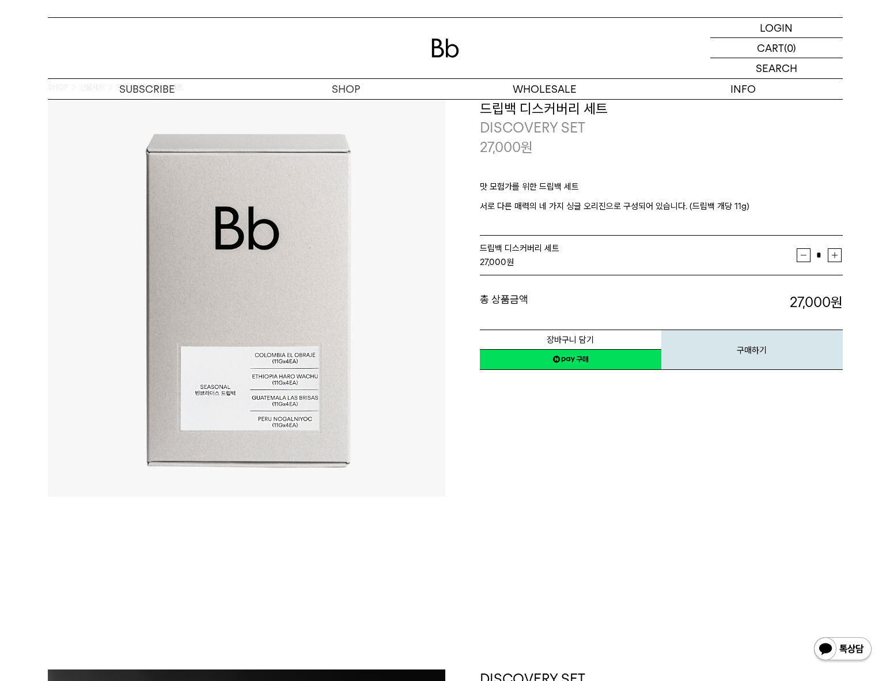
scroll to position [24, 0]
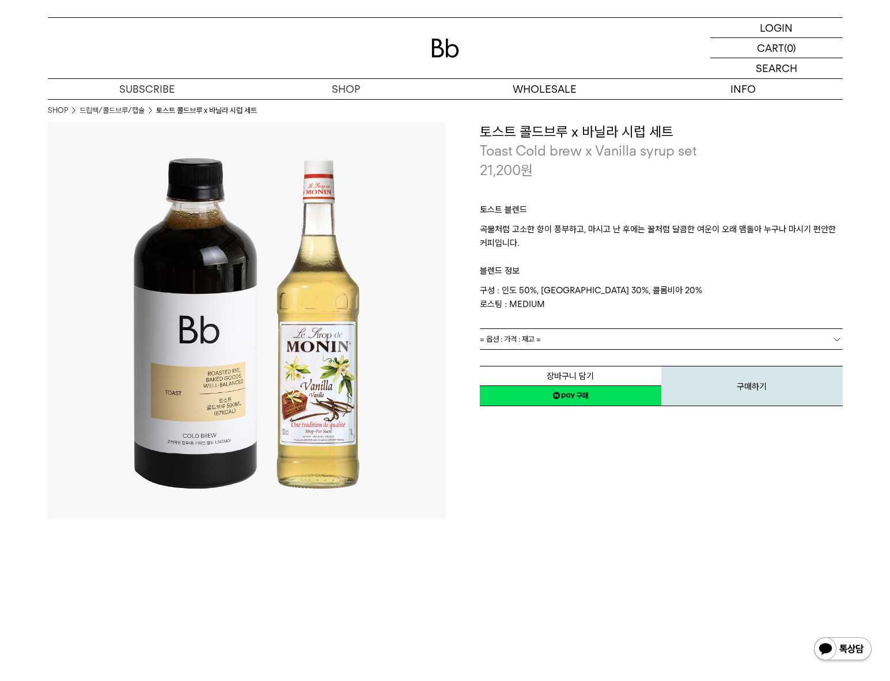
click at [602, 271] on p "블렌드 정보" at bounding box center [661, 266] width 363 height 33
click at [649, 477] on div "**********" at bounding box center [645, 321] width 398 height 398
click at [792, 127] on h3 "토스트 콜드브루 x 바닐라 시럽 세트" at bounding box center [661, 132] width 363 height 20
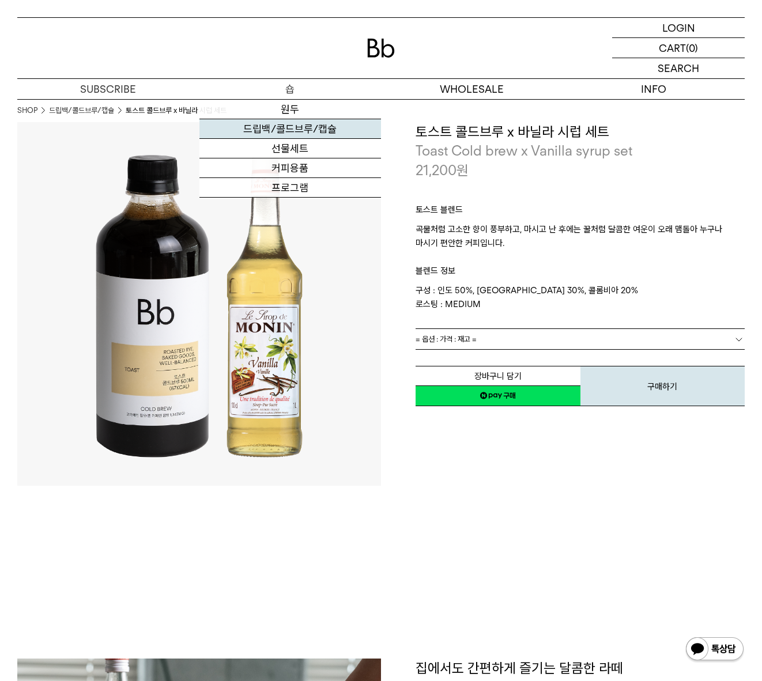
click at [300, 126] on link "드립백/콜드브루/캡슐" at bounding box center [290, 129] width 182 height 20
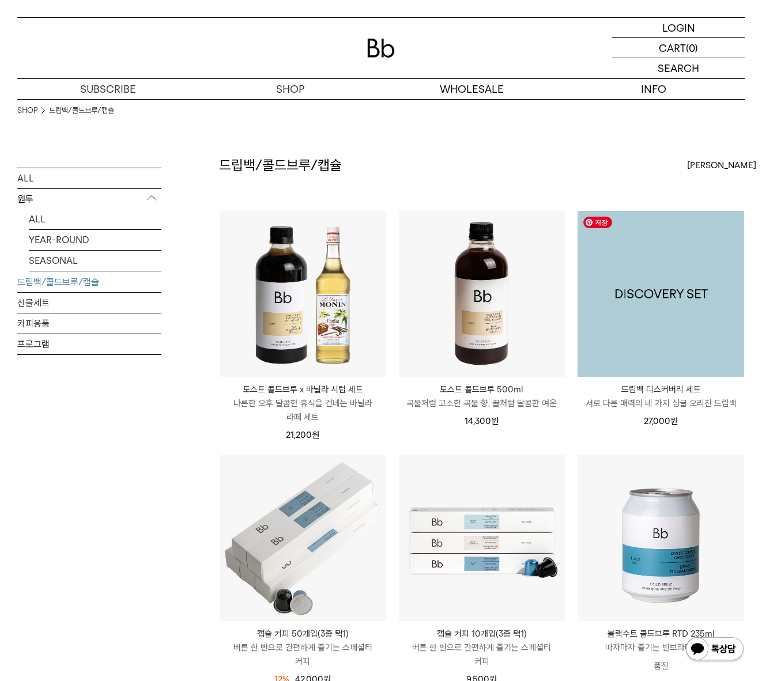
click at [690, 294] on img at bounding box center [661, 294] width 167 height 167
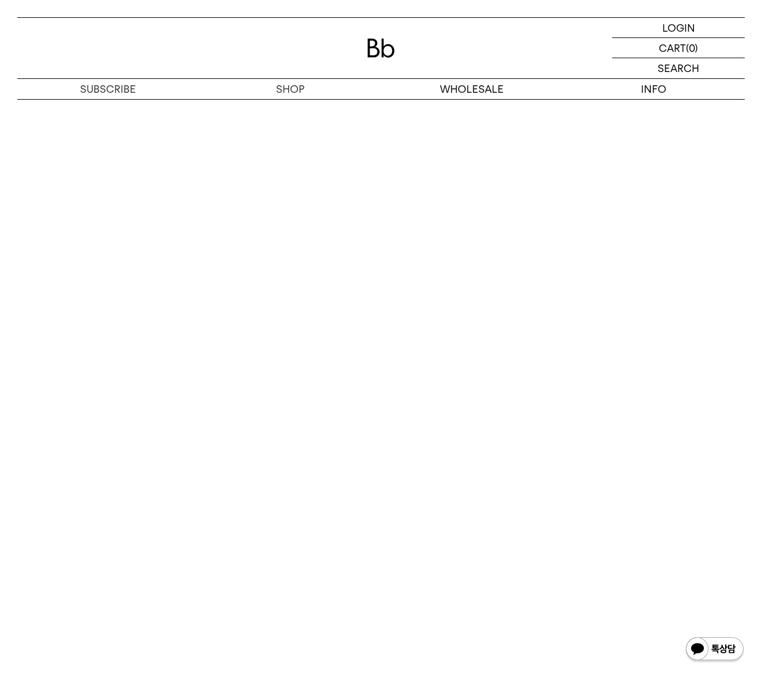
scroll to position [2484, 0]
click at [368, 50] on img at bounding box center [381, 48] width 28 height 19
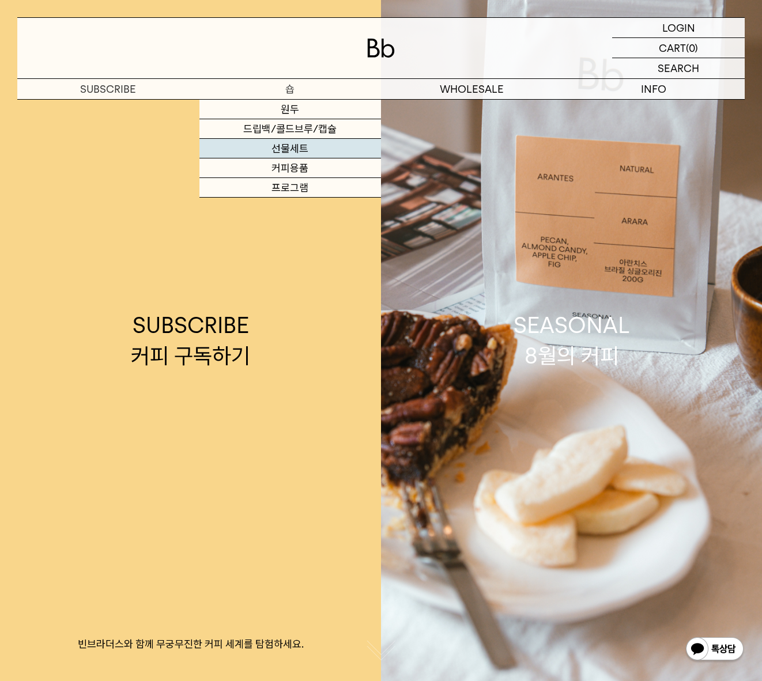
click at [296, 146] on link "선물세트" at bounding box center [290, 149] width 182 height 20
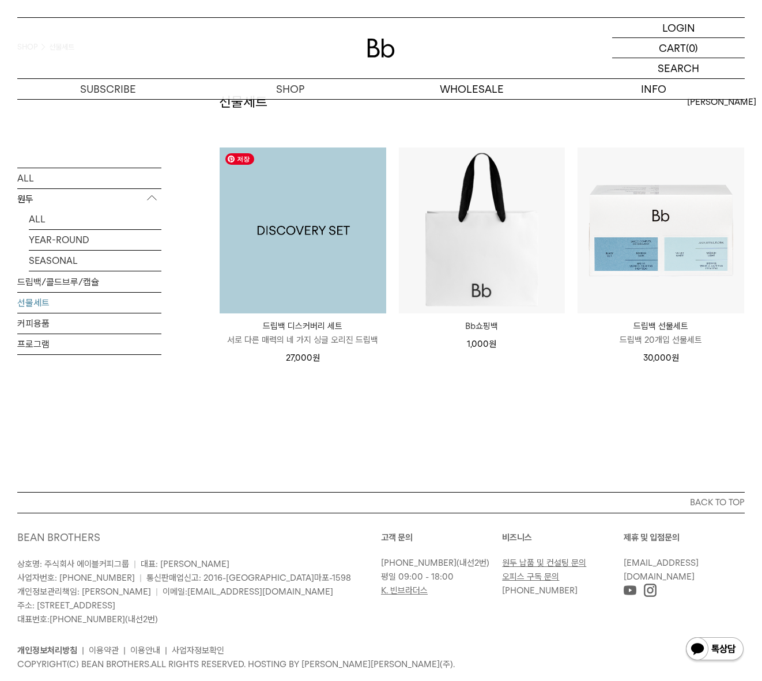
scroll to position [74, 0]
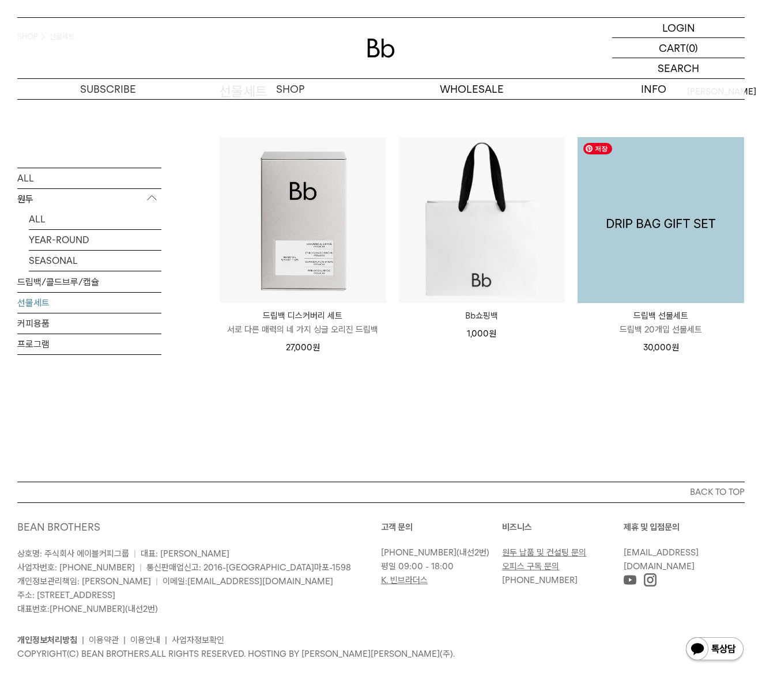
click at [666, 222] on img at bounding box center [661, 220] width 167 height 167
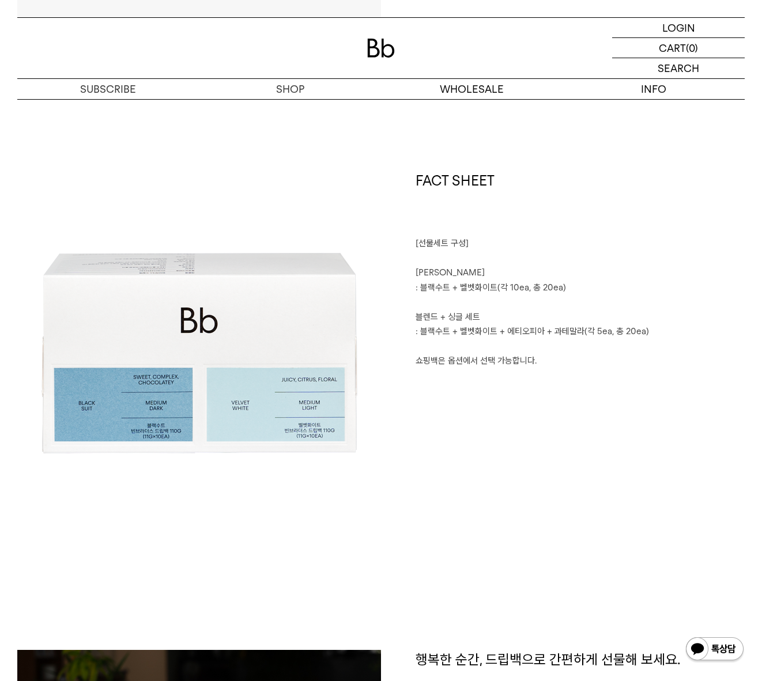
scroll to position [439, 0]
